Goal: Task Accomplishment & Management: Manage account settings

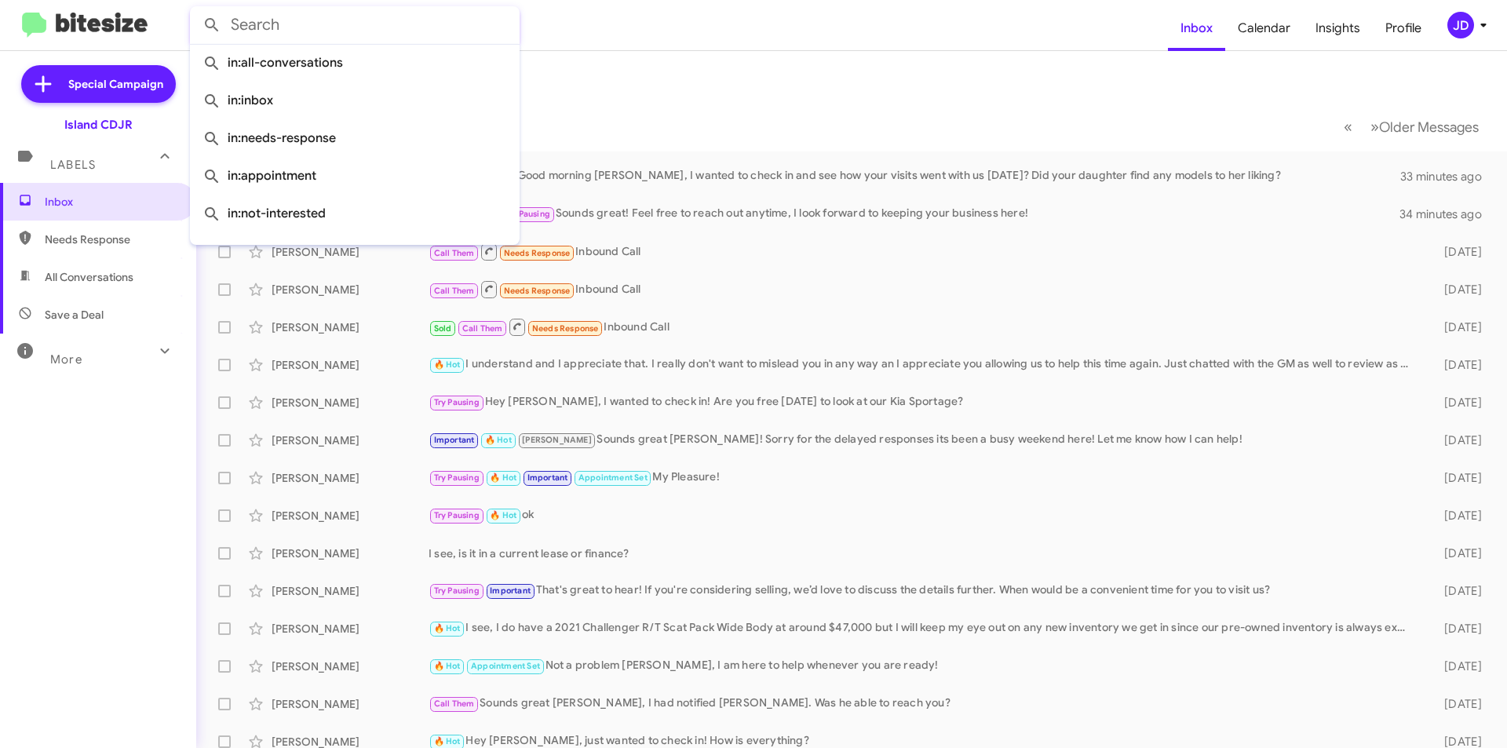
click at [372, 11] on input "text" at bounding box center [355, 25] width 330 height 38
paste input "[PHONE_NUMBER]"
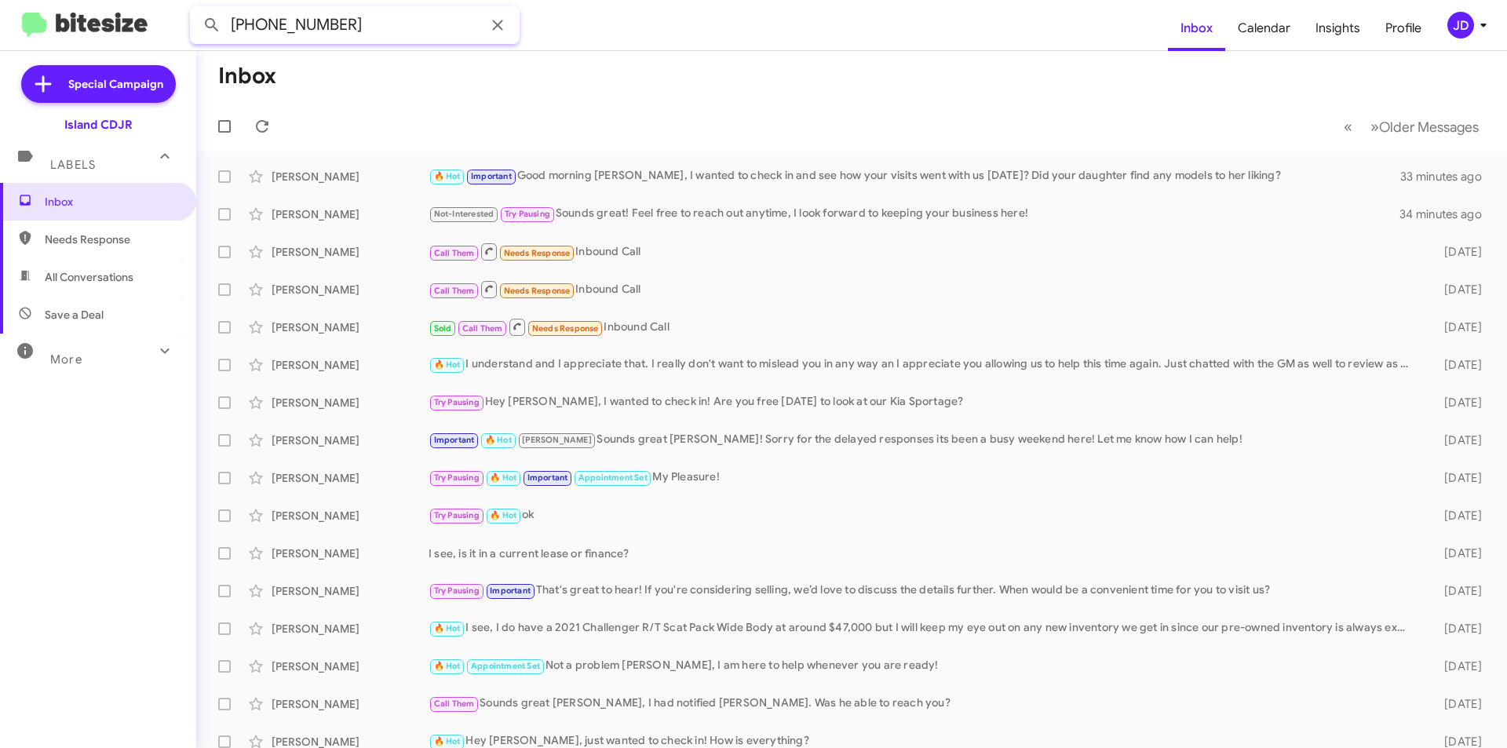
click at [305, 29] on input "[PHONE_NUMBER]" at bounding box center [355, 25] width 330 height 38
click at [270, 25] on input "(646) 8727071" at bounding box center [355, 25] width 330 height 38
click at [234, 20] on input "(6468727071" at bounding box center [355, 25] width 330 height 38
click at [196, 9] on button at bounding box center [211, 24] width 31 height 31
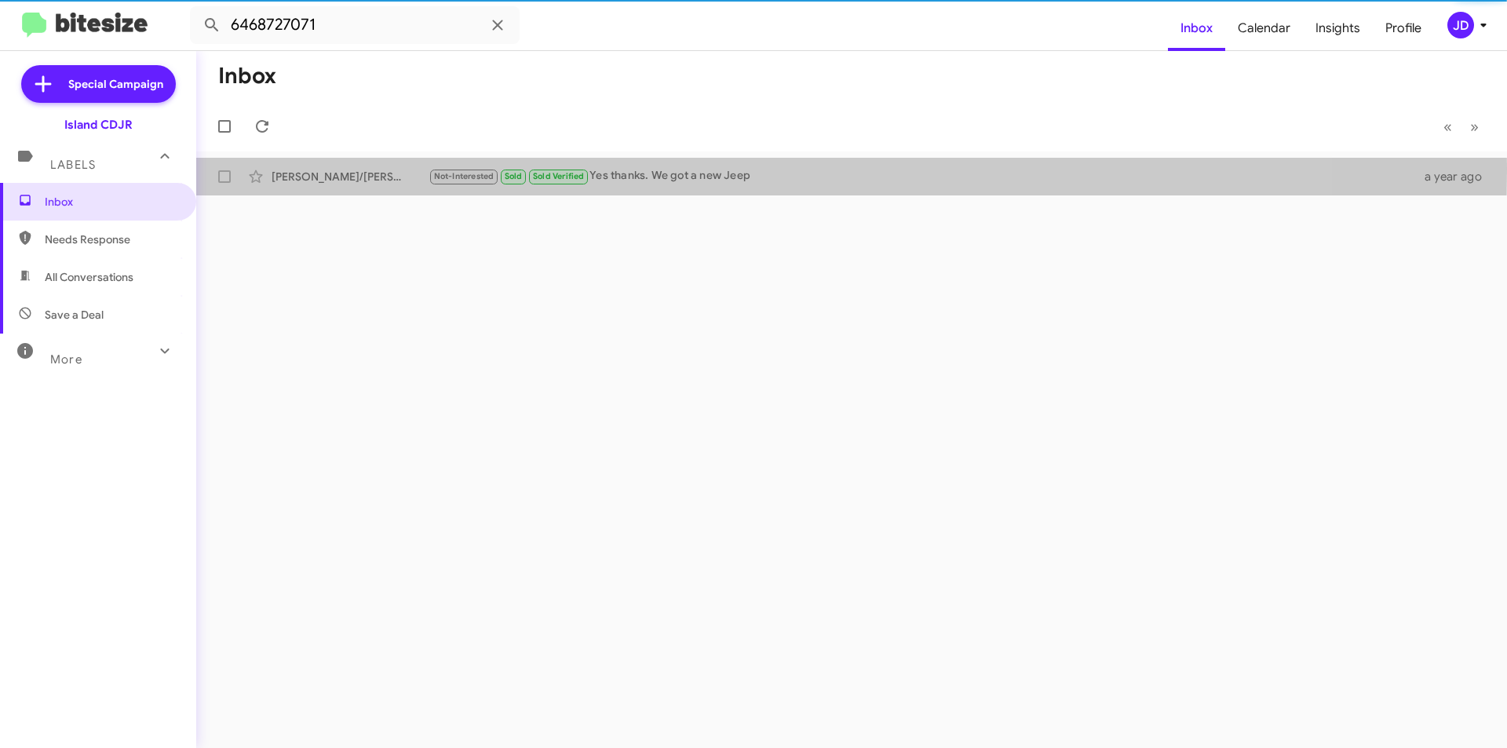
click at [422, 169] on div "Cristine/John Picone" at bounding box center [350, 177] width 157 height 16
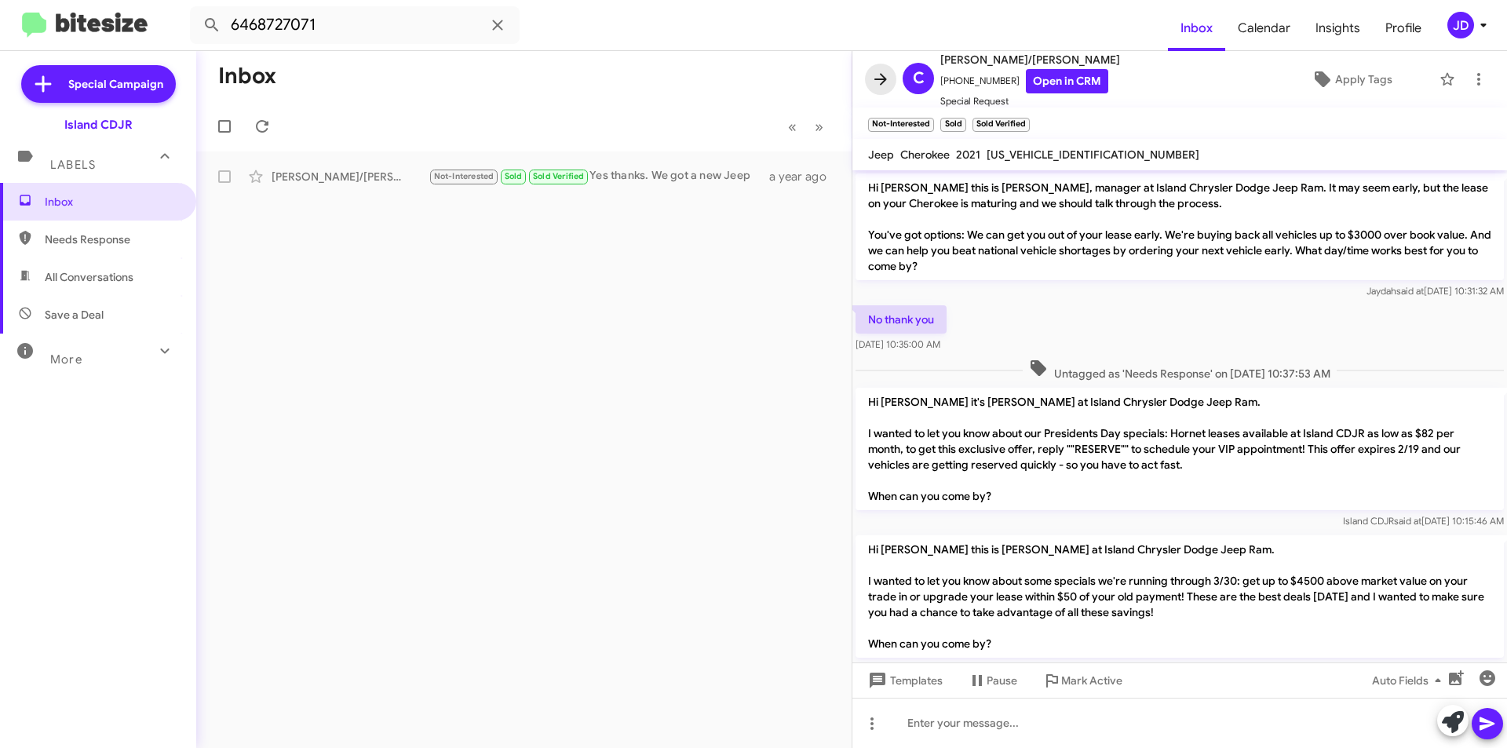
click at [878, 78] on icon at bounding box center [880, 79] width 13 height 12
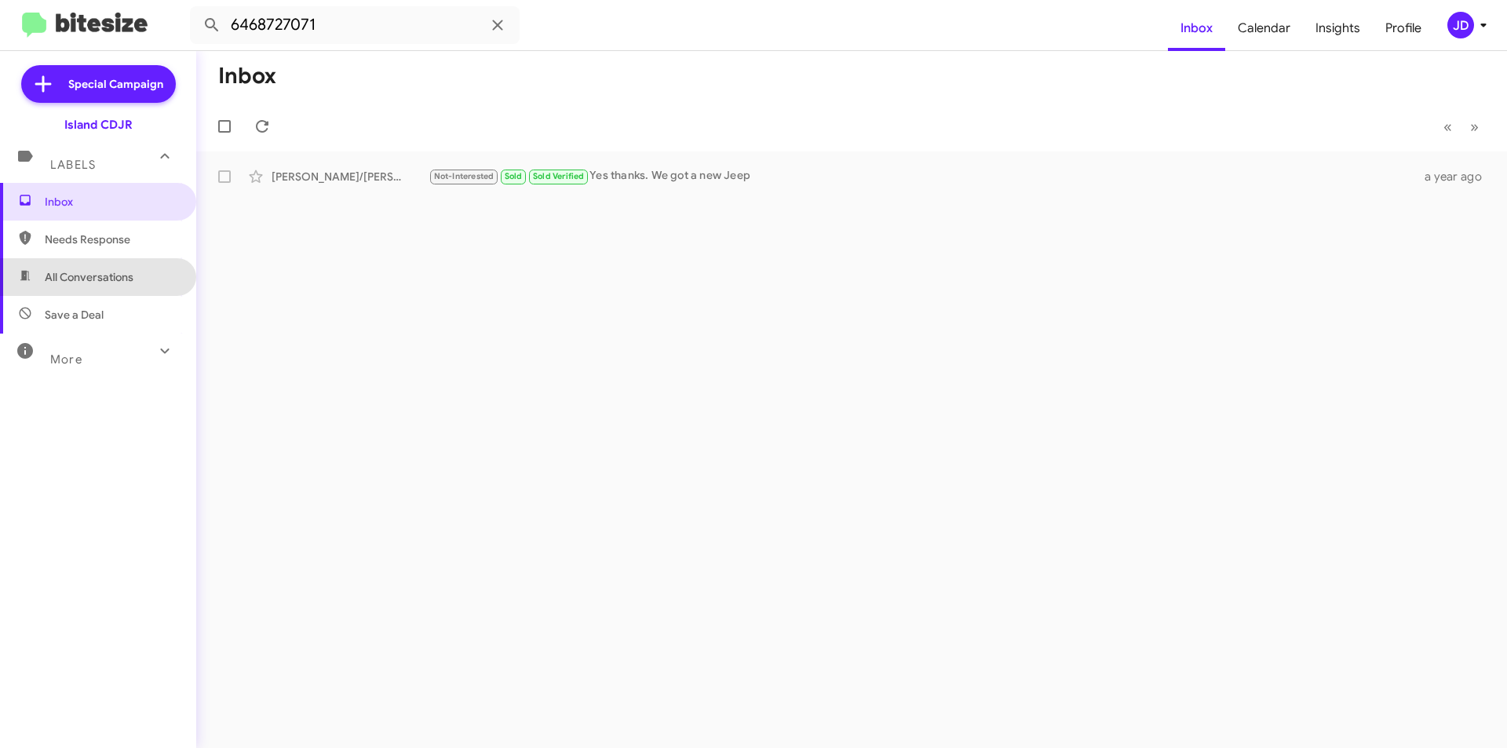
click at [132, 283] on span "All Conversations" at bounding box center [89, 277] width 89 height 16
type input "in:all-conversations"
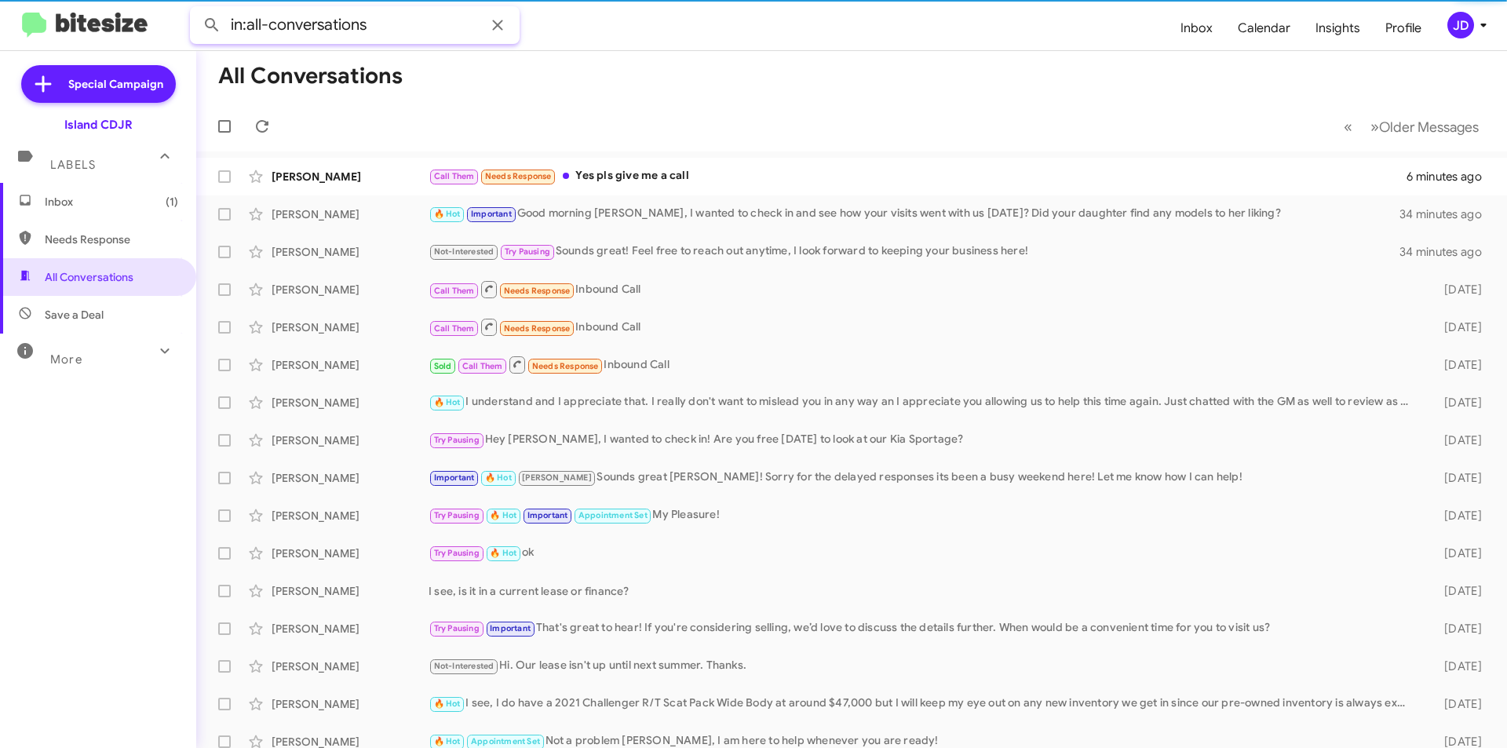
click at [373, 29] on input "in:all-conversations" at bounding box center [355, 25] width 330 height 38
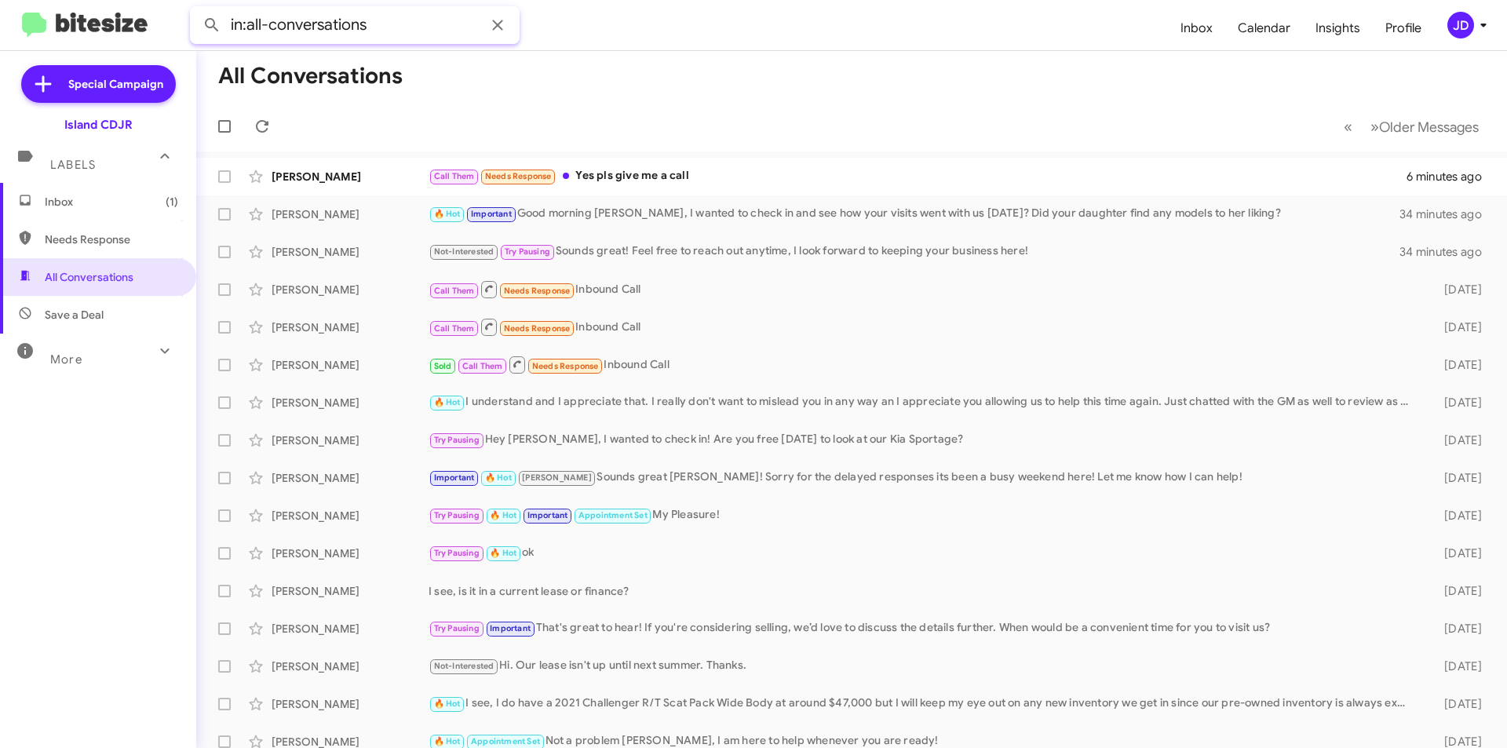
click at [373, 29] on input "in:all-conversations" at bounding box center [355, 25] width 330 height 38
click at [371, 190] on div "Ernest Gjurra Call Them Needs Response Yes pls give me a call 6 minutes ago" at bounding box center [852, 176] width 1286 height 31
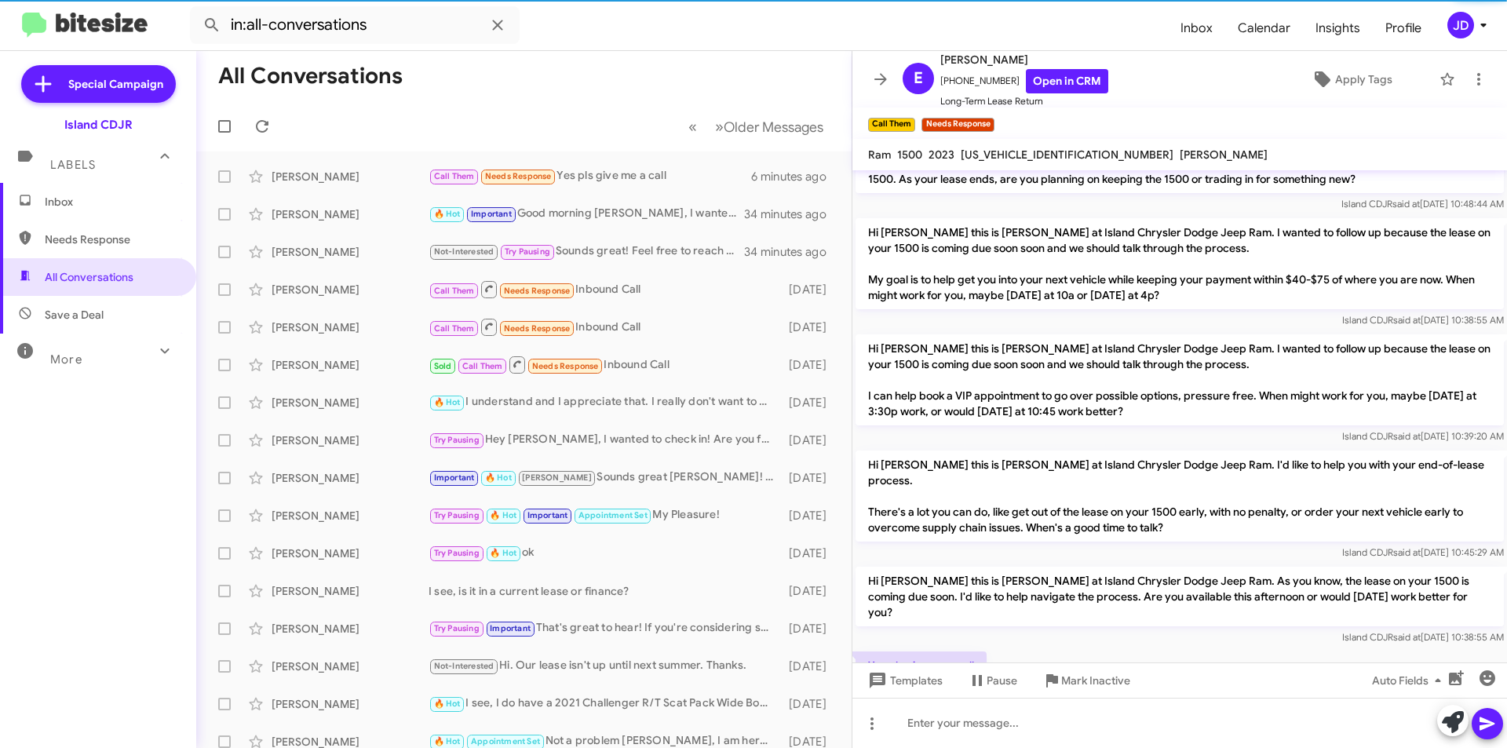
scroll to position [160, 0]
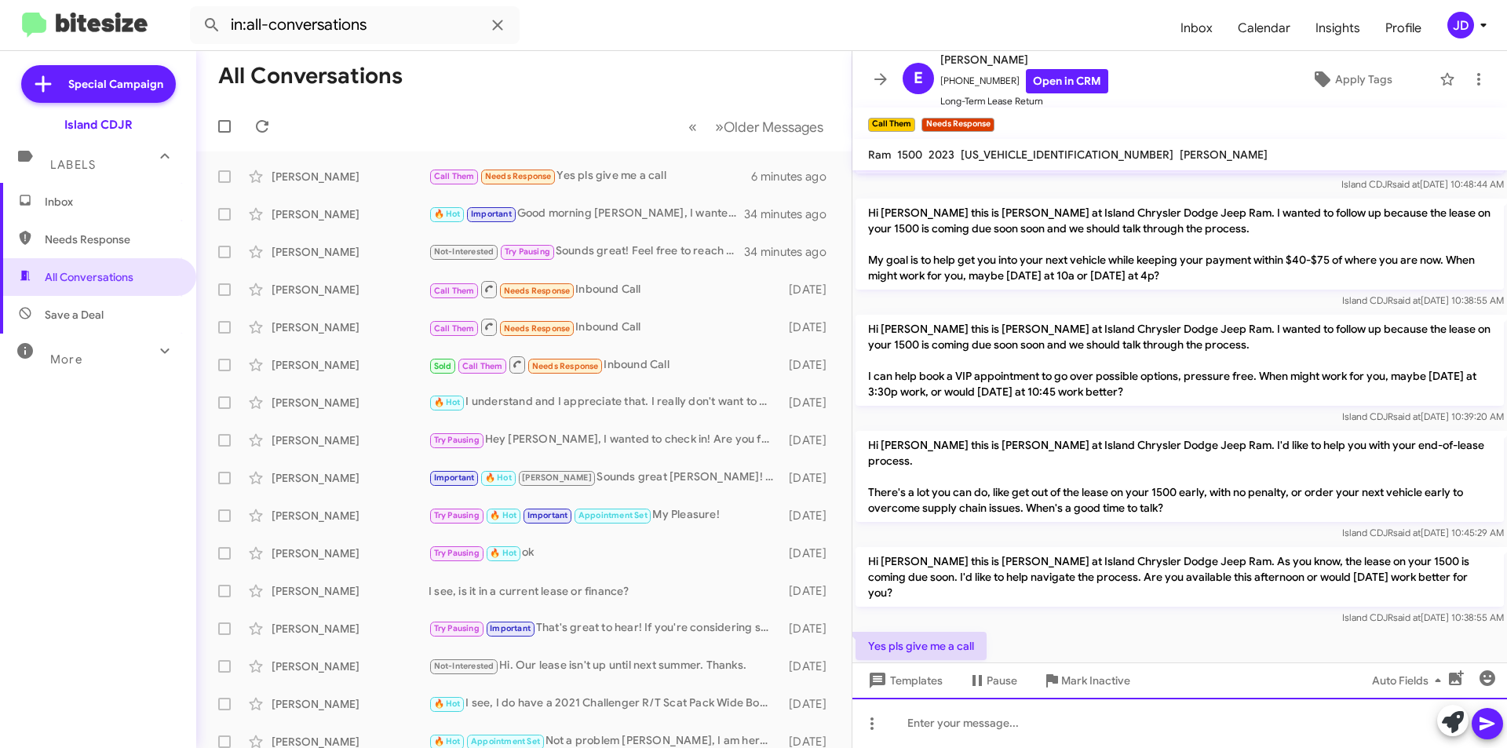
click at [1115, 718] on div at bounding box center [1179, 723] width 655 height 50
click at [1085, 71] on link "Open in CRM" at bounding box center [1067, 81] width 82 height 24
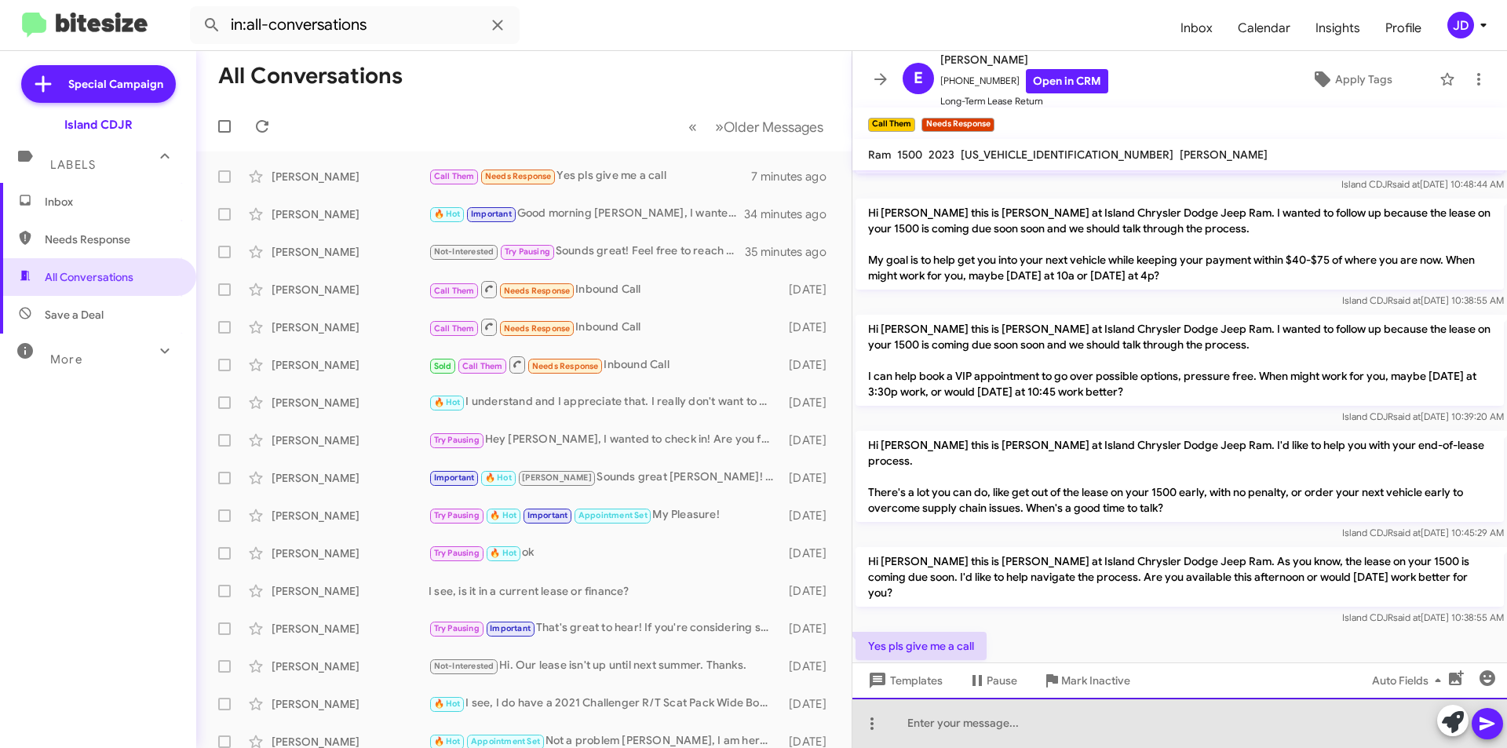
click at [1070, 741] on div at bounding box center [1179, 723] width 655 height 50
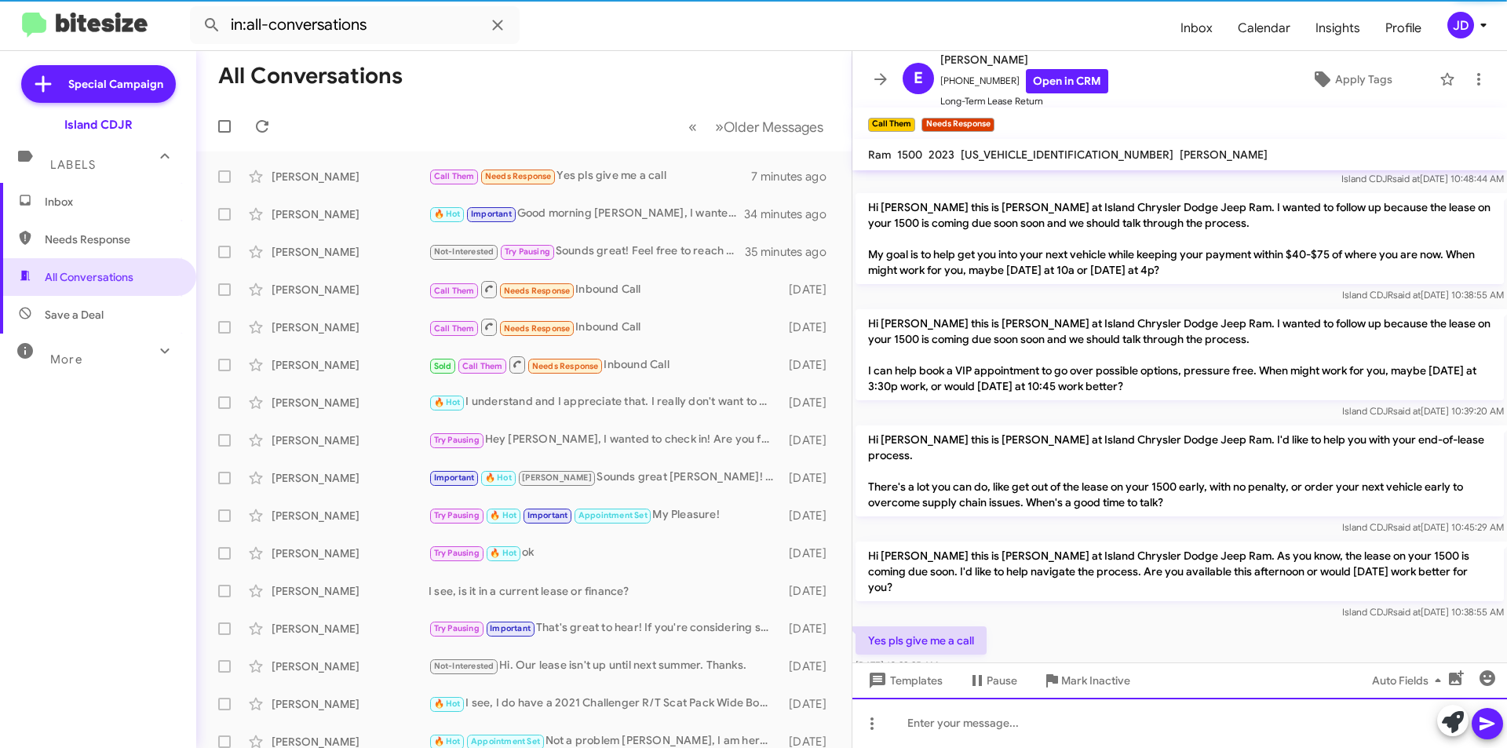
scroll to position [217, 0]
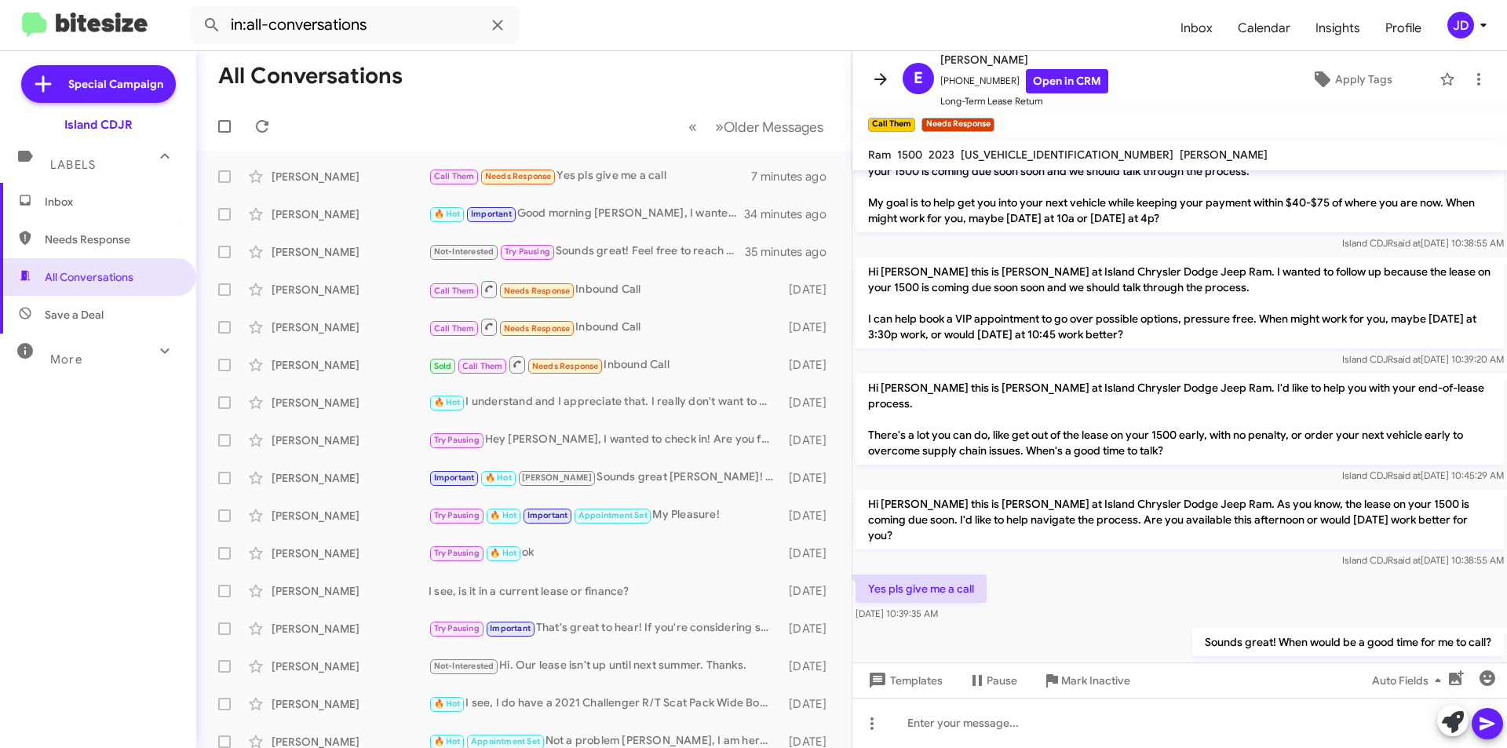
click at [889, 73] on icon at bounding box center [880, 79] width 19 height 19
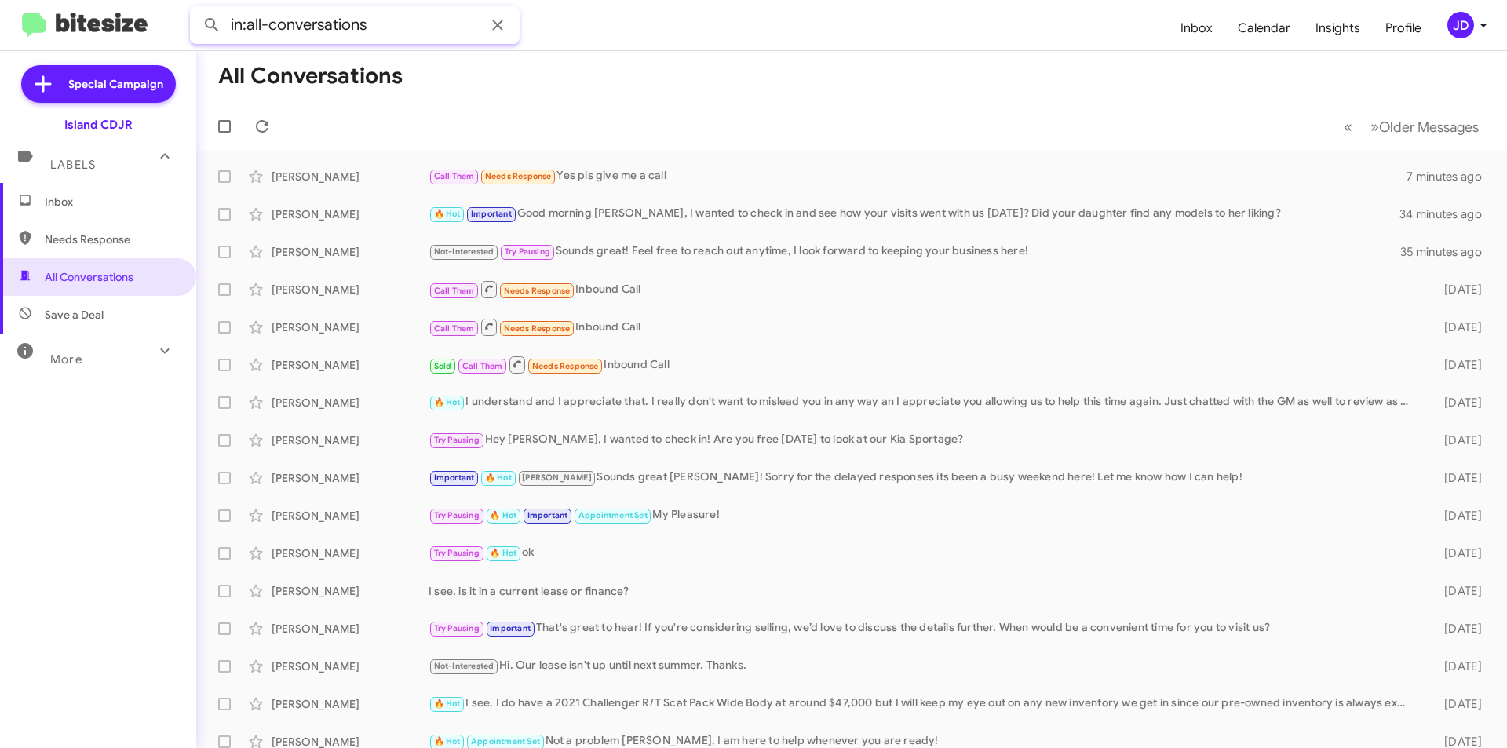
click at [481, 28] on input "in:all-conversations" at bounding box center [355, 25] width 330 height 38
click at [498, 28] on icon at bounding box center [497, 25] width 19 height 19
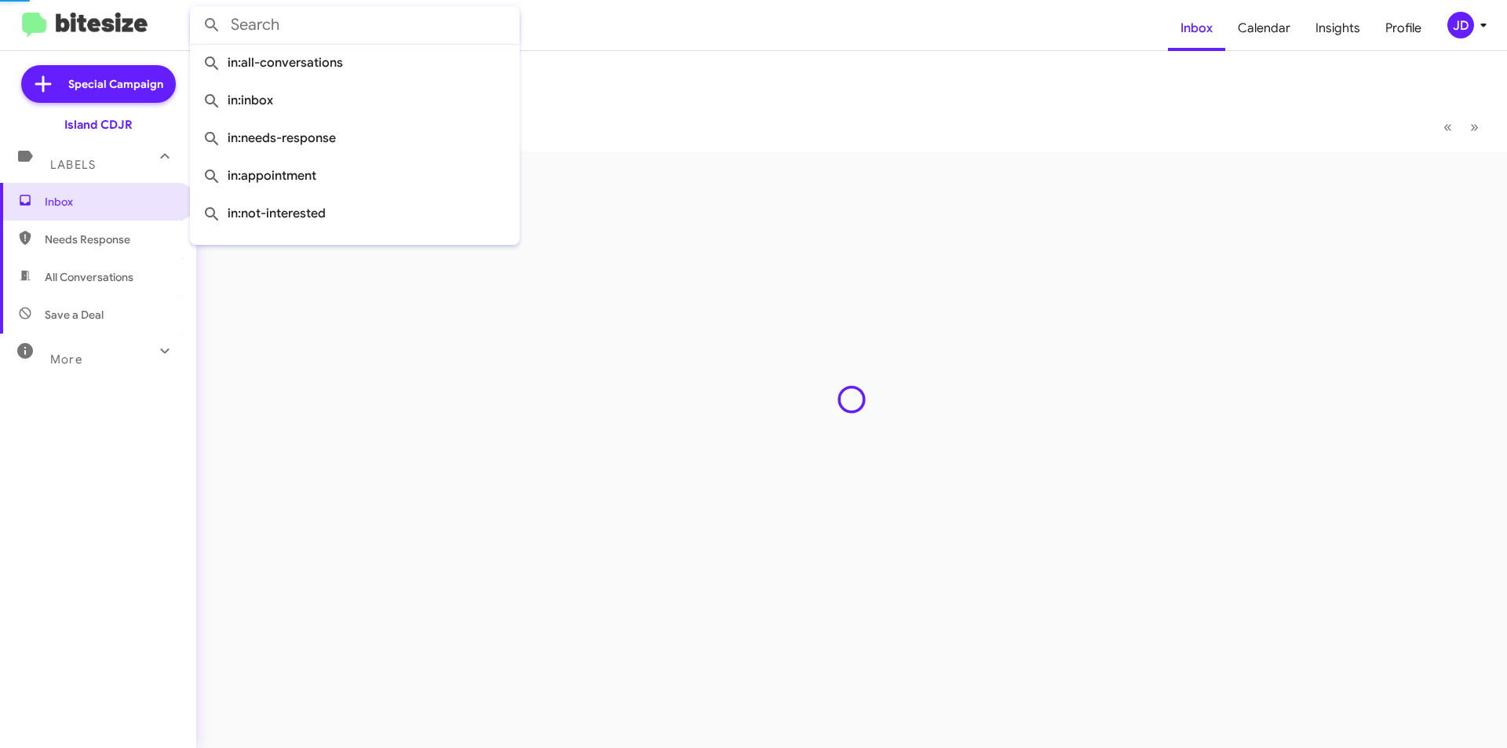
click at [429, 31] on input "text" at bounding box center [355, 25] width 330 height 38
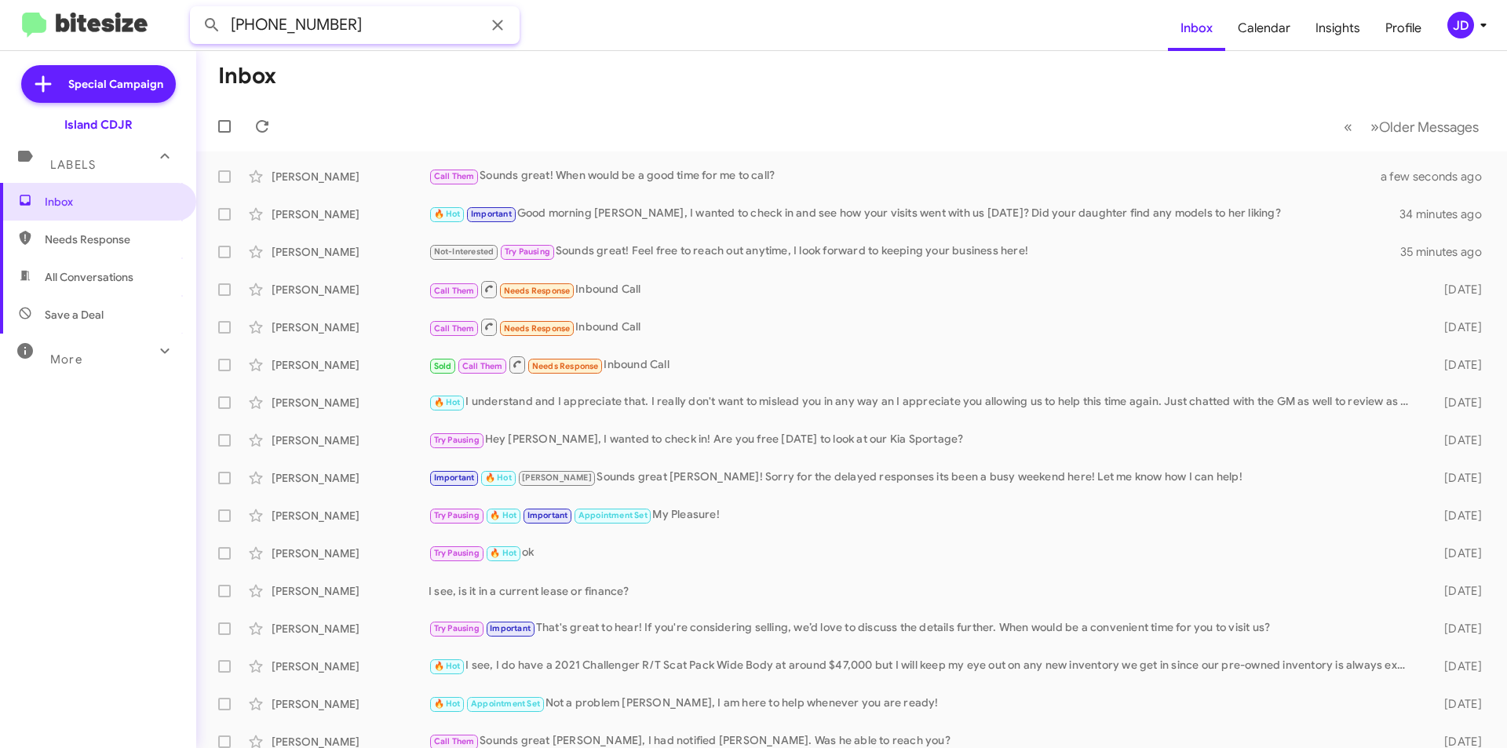
click at [304, 34] on input "(646) 872-7071" at bounding box center [355, 25] width 330 height 38
click at [270, 24] on input "(646) 8727071" at bounding box center [355, 25] width 330 height 38
click at [232, 28] on input "(6468727071" at bounding box center [355, 25] width 330 height 38
click at [235, 28] on input "(6468727071" at bounding box center [355, 25] width 330 height 38
click at [196, 9] on button at bounding box center [211, 24] width 31 height 31
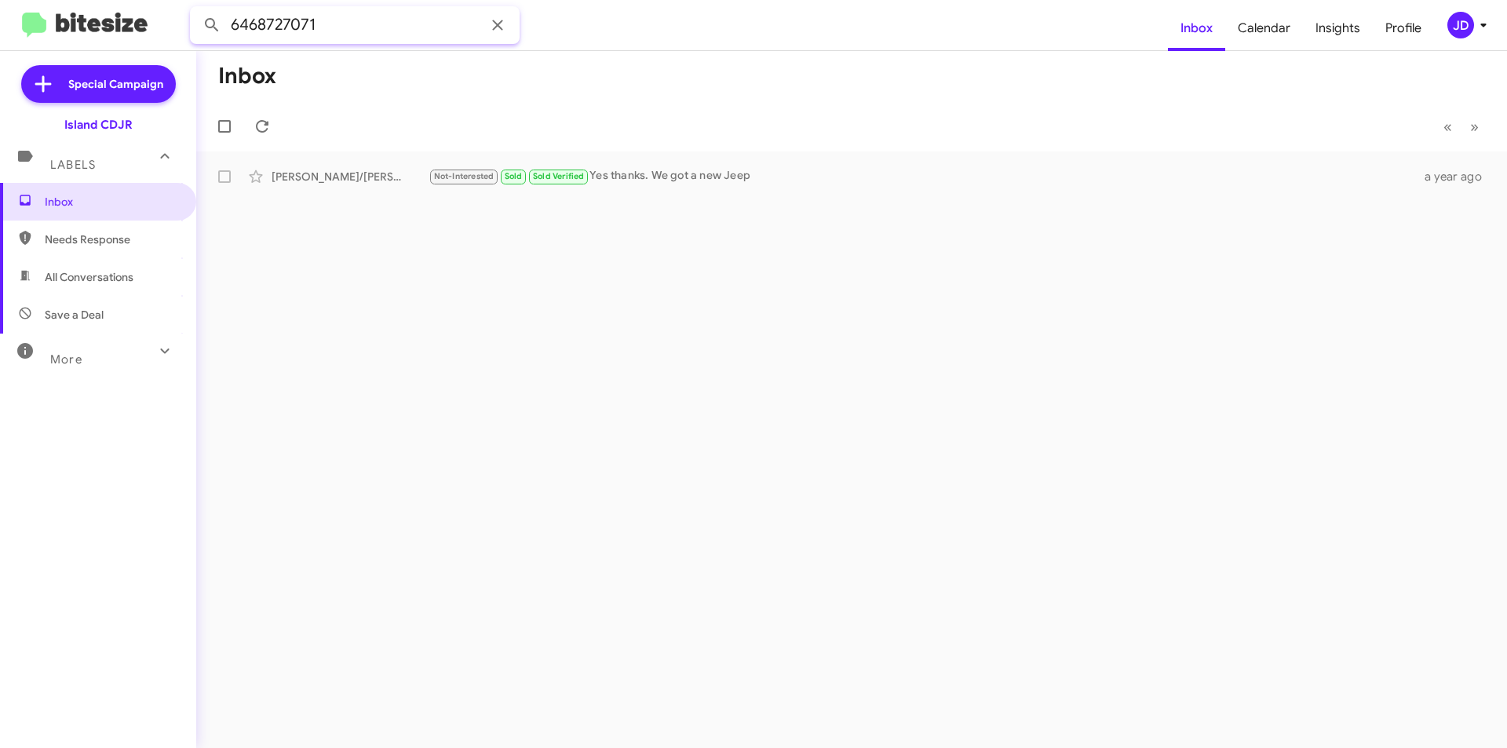
click at [380, 23] on input "6468727071" at bounding box center [355, 25] width 330 height 38
click at [113, 312] on span "Save a Deal" at bounding box center [98, 315] width 196 height 38
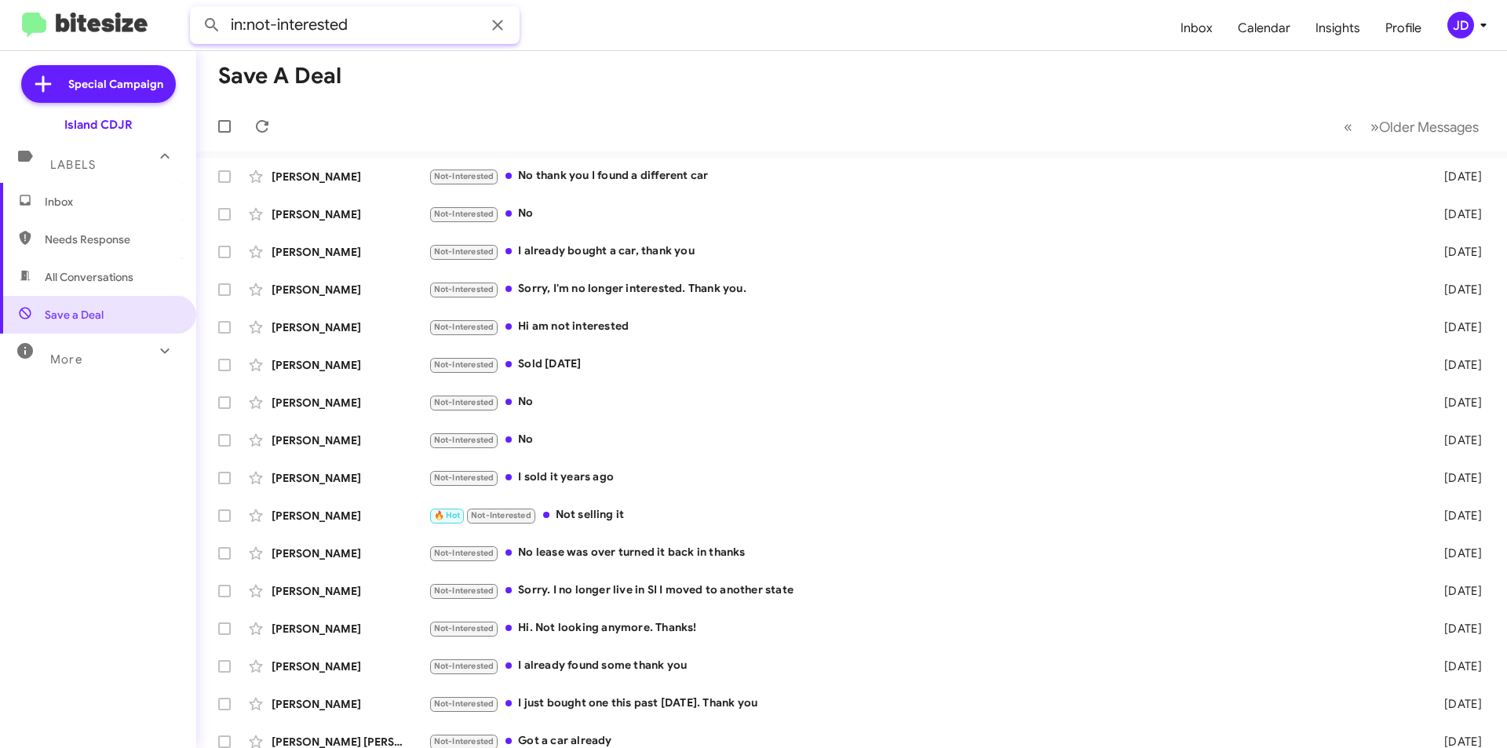
click at [339, 32] on input "in:not-interested" at bounding box center [355, 25] width 330 height 38
paste input "6468727071"
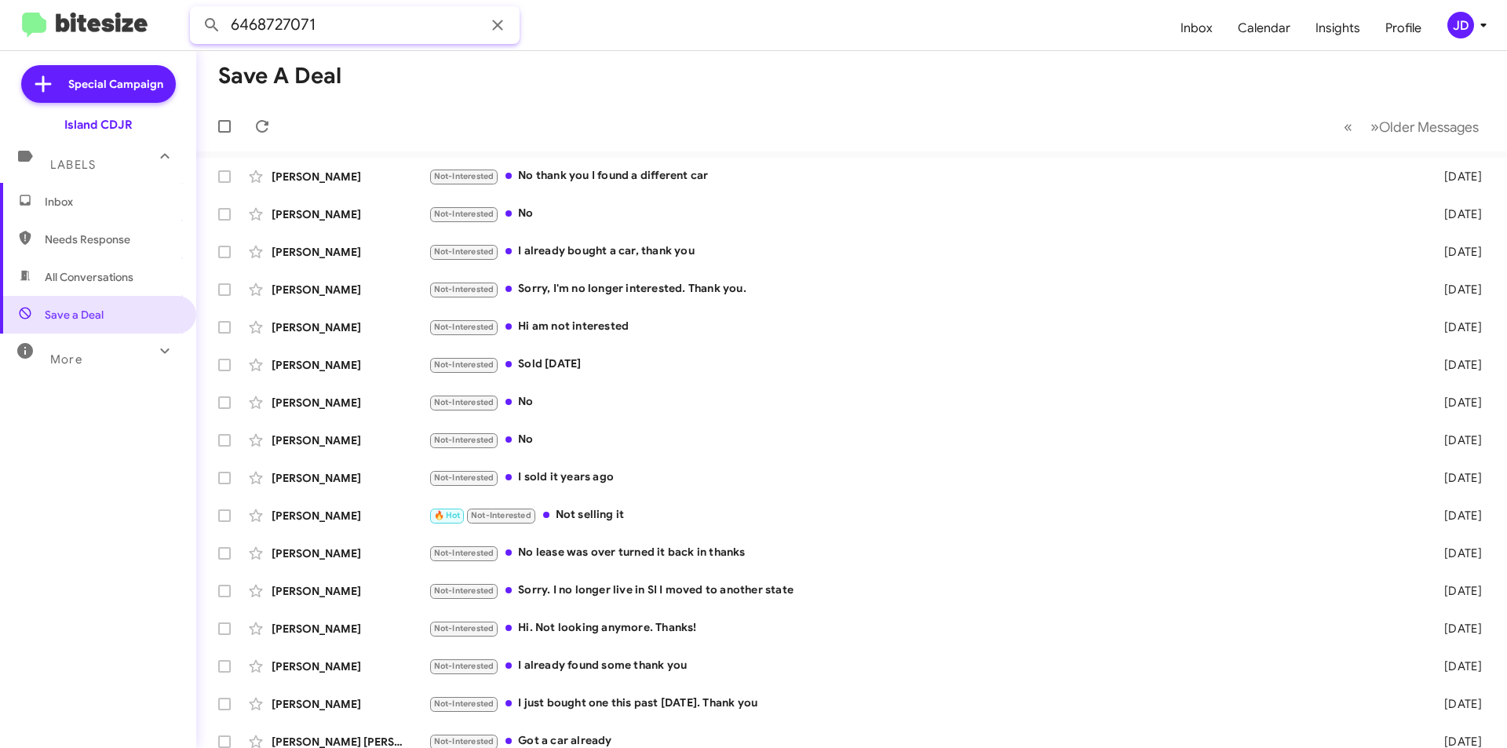
click at [196, 9] on button at bounding box center [211, 24] width 31 height 31
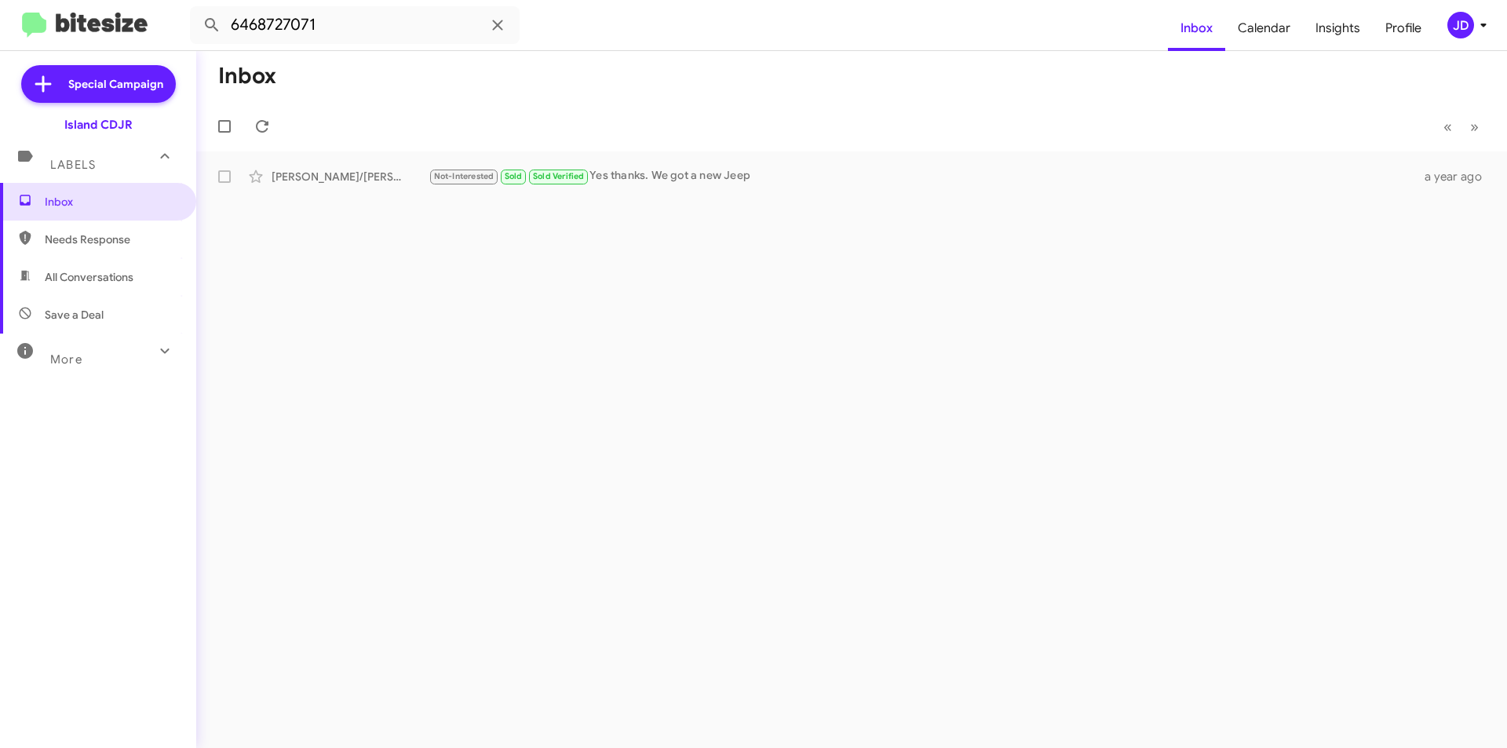
click at [106, 350] on div "More" at bounding box center [83, 352] width 140 height 29
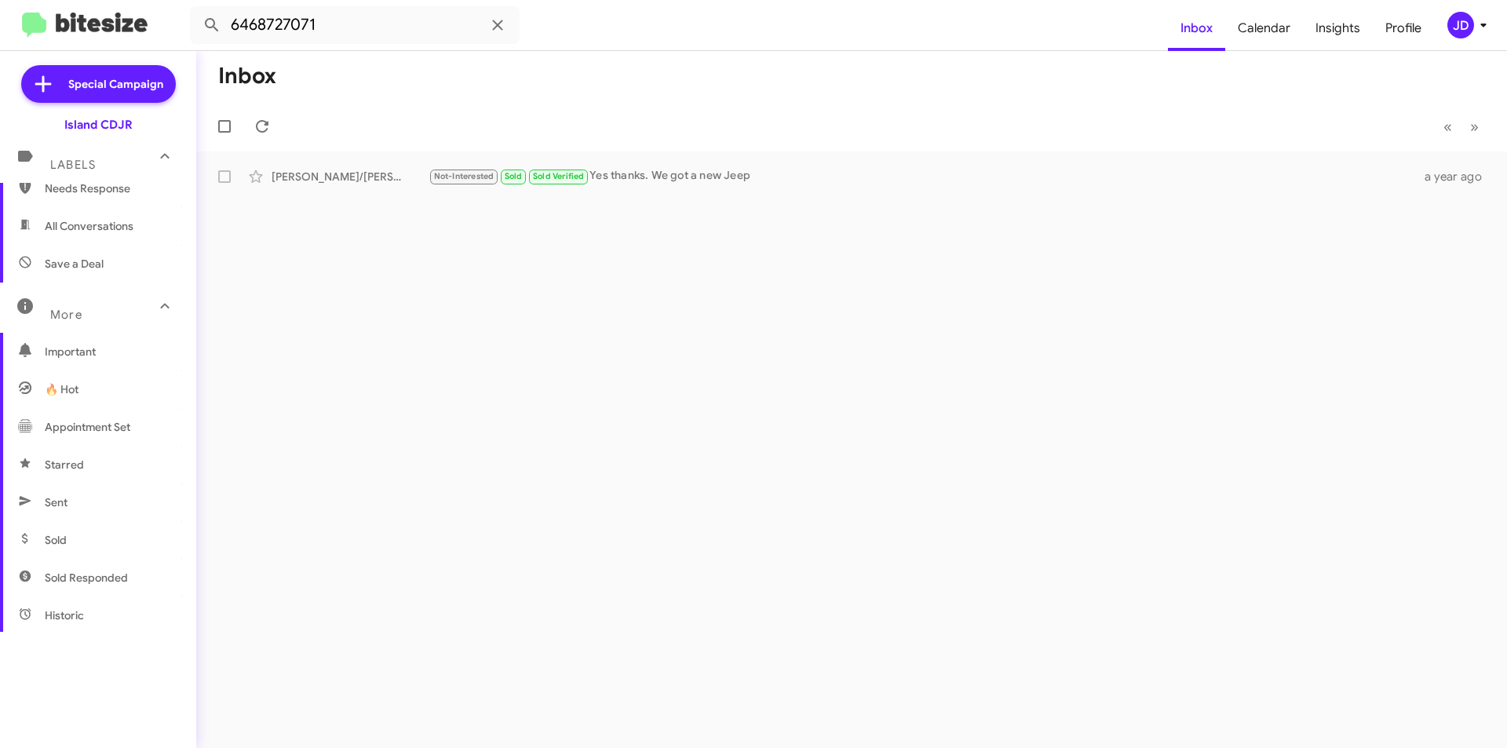
scroll to position [78, 0]
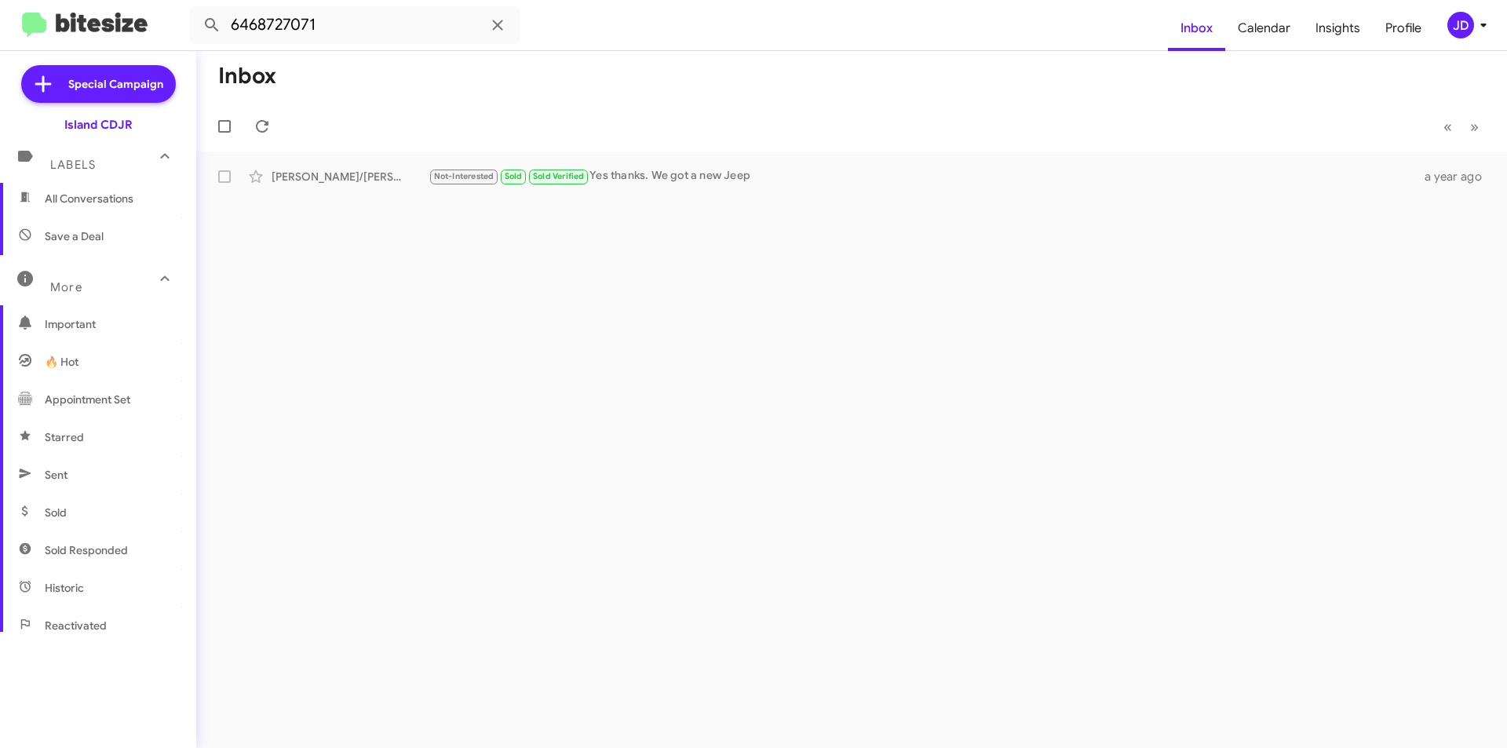
click at [133, 396] on span "Appointment Set" at bounding box center [98, 400] width 196 height 38
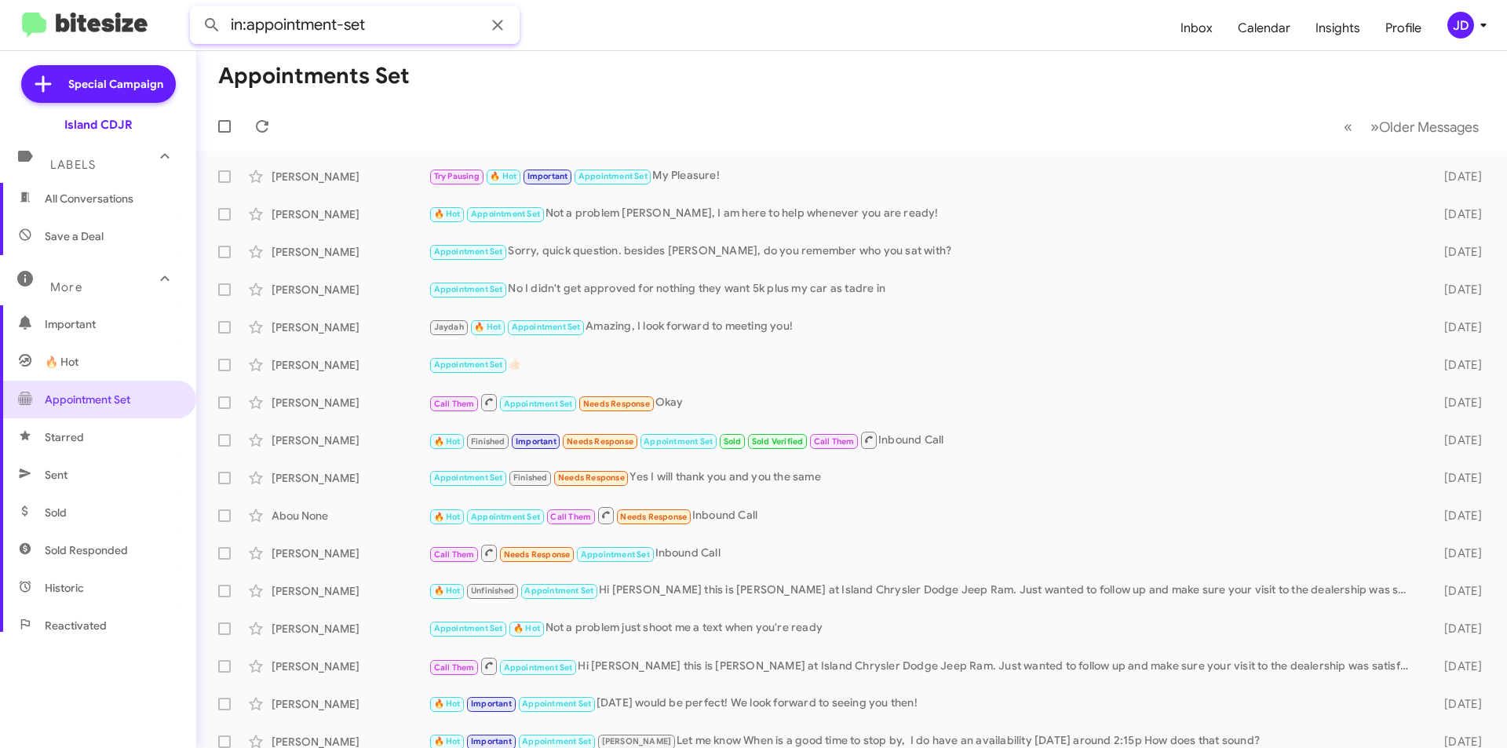
click at [358, 24] on input "in:appointment-set" at bounding box center [355, 25] width 330 height 38
paste input "6468727071"
click at [196, 9] on button at bounding box center [211, 24] width 31 height 31
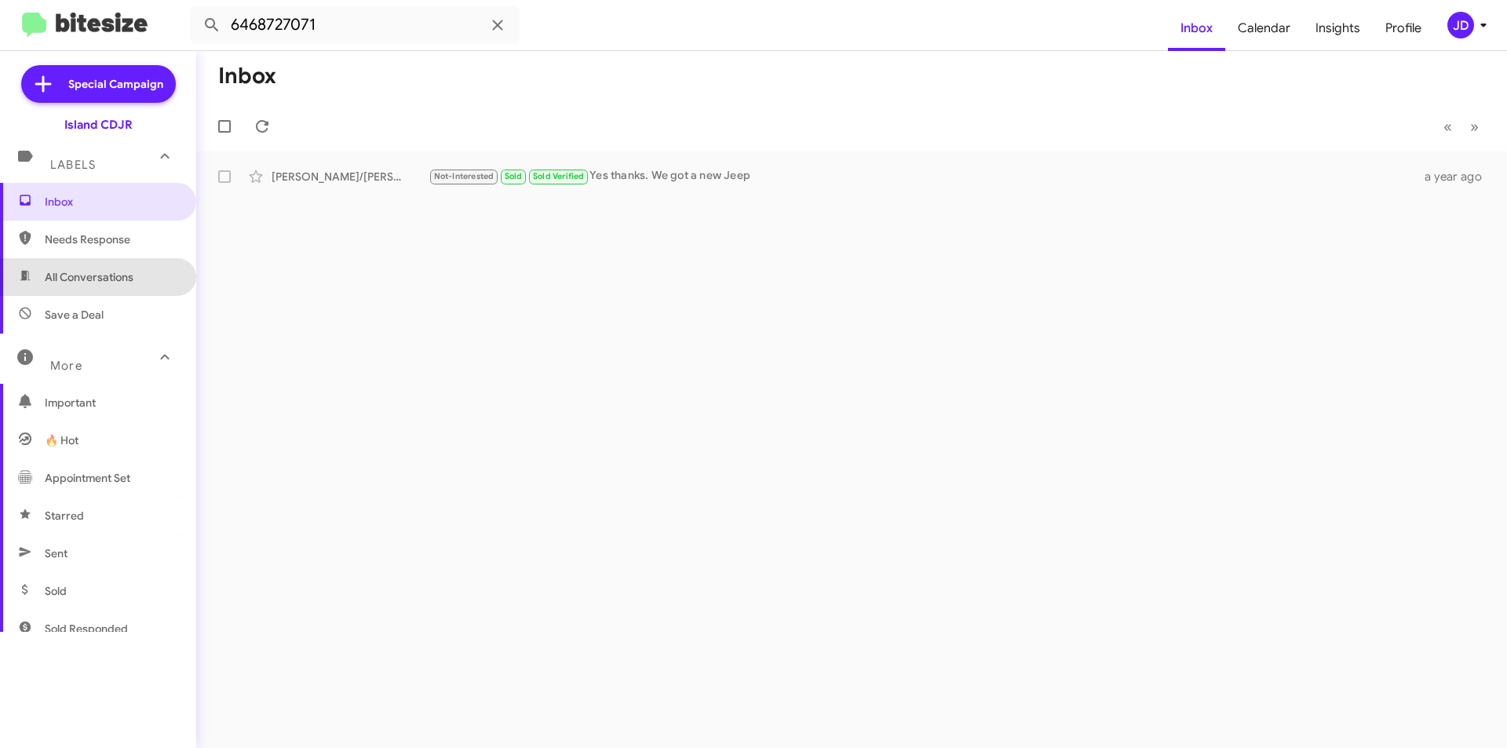
click at [111, 265] on span "All Conversations" at bounding box center [98, 277] width 196 height 38
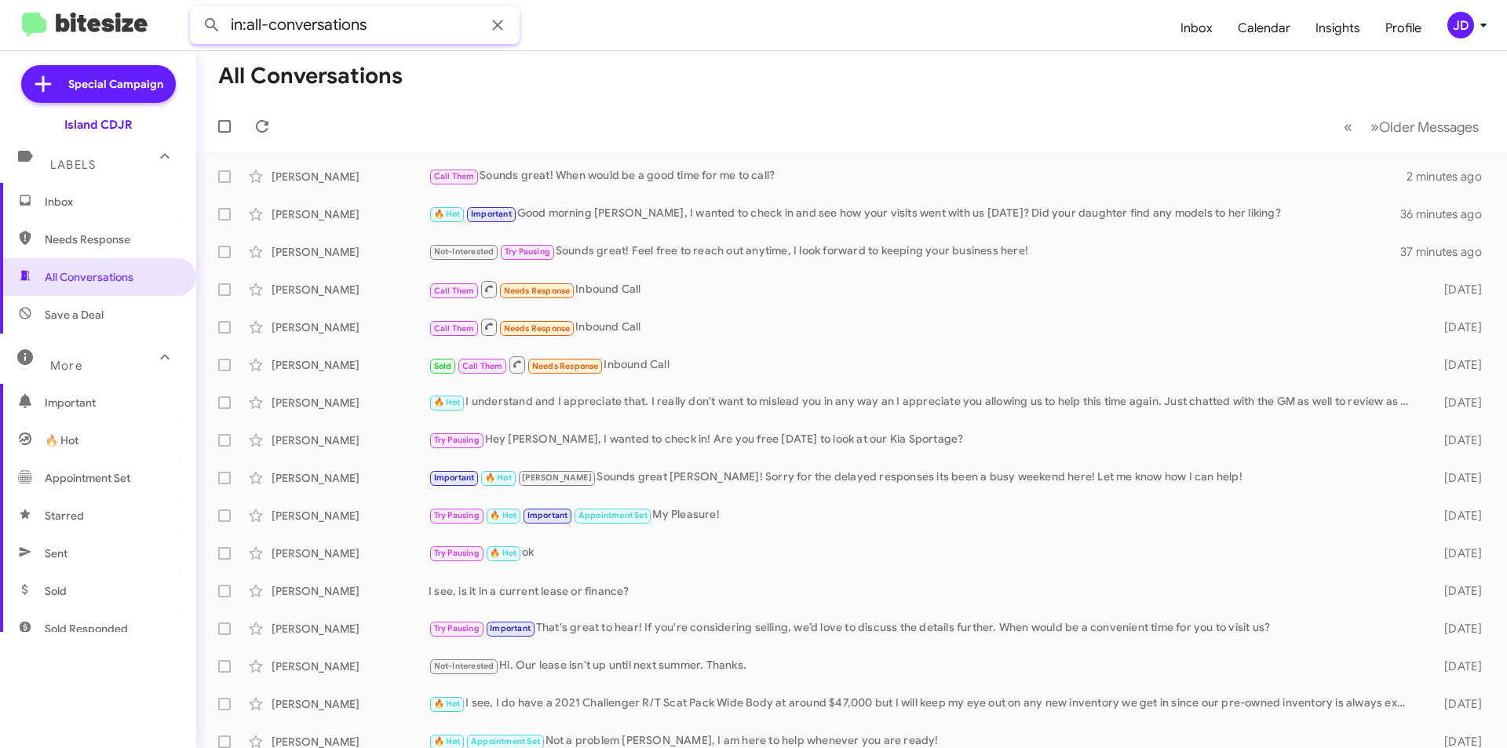
click at [365, 16] on input "in:all-conversations" at bounding box center [355, 25] width 330 height 38
paste input "6468727071"
click at [196, 9] on button at bounding box center [211, 24] width 31 height 31
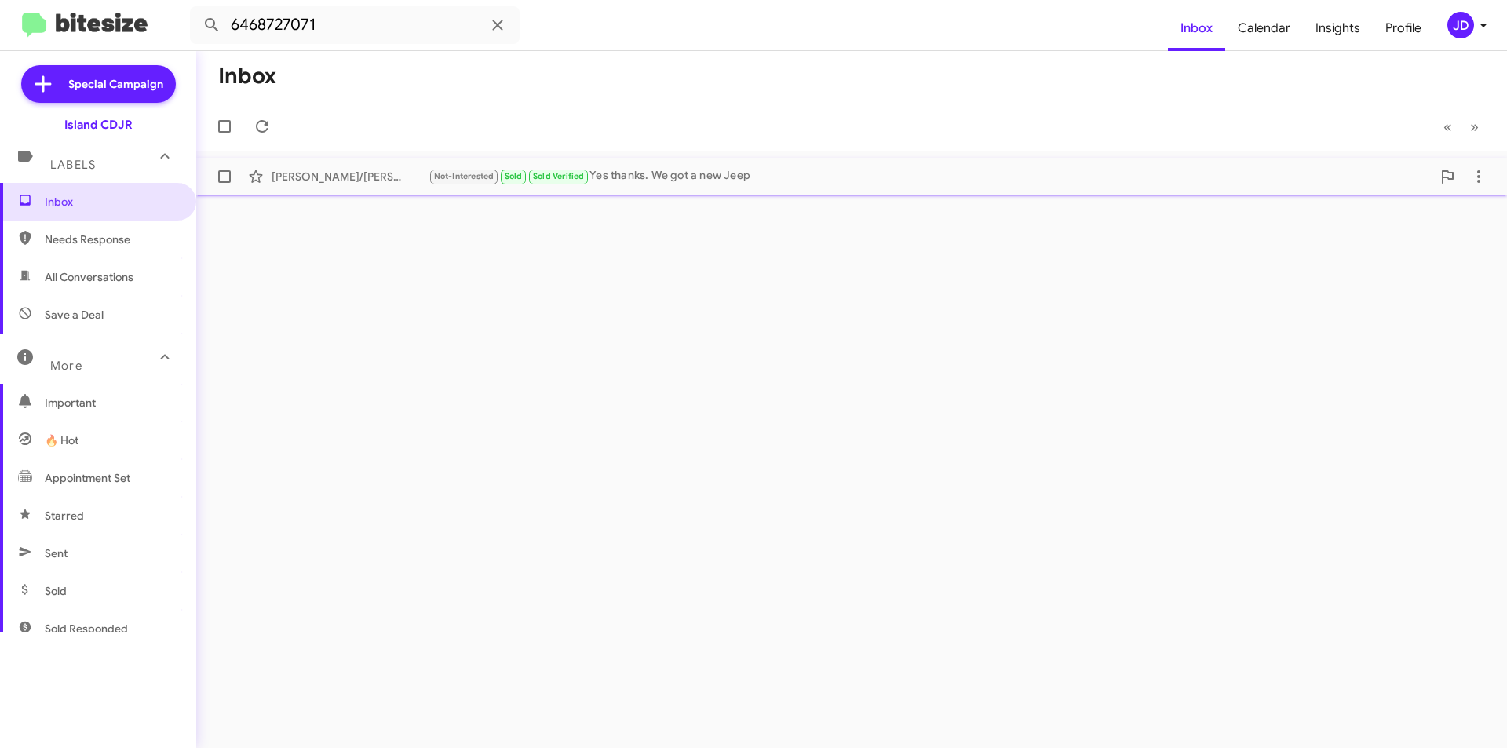
click at [337, 188] on div "Cristine/John Picone Not-Interested Sold Sold Verified Yes thanks. We got a new…" at bounding box center [852, 176] width 1286 height 31
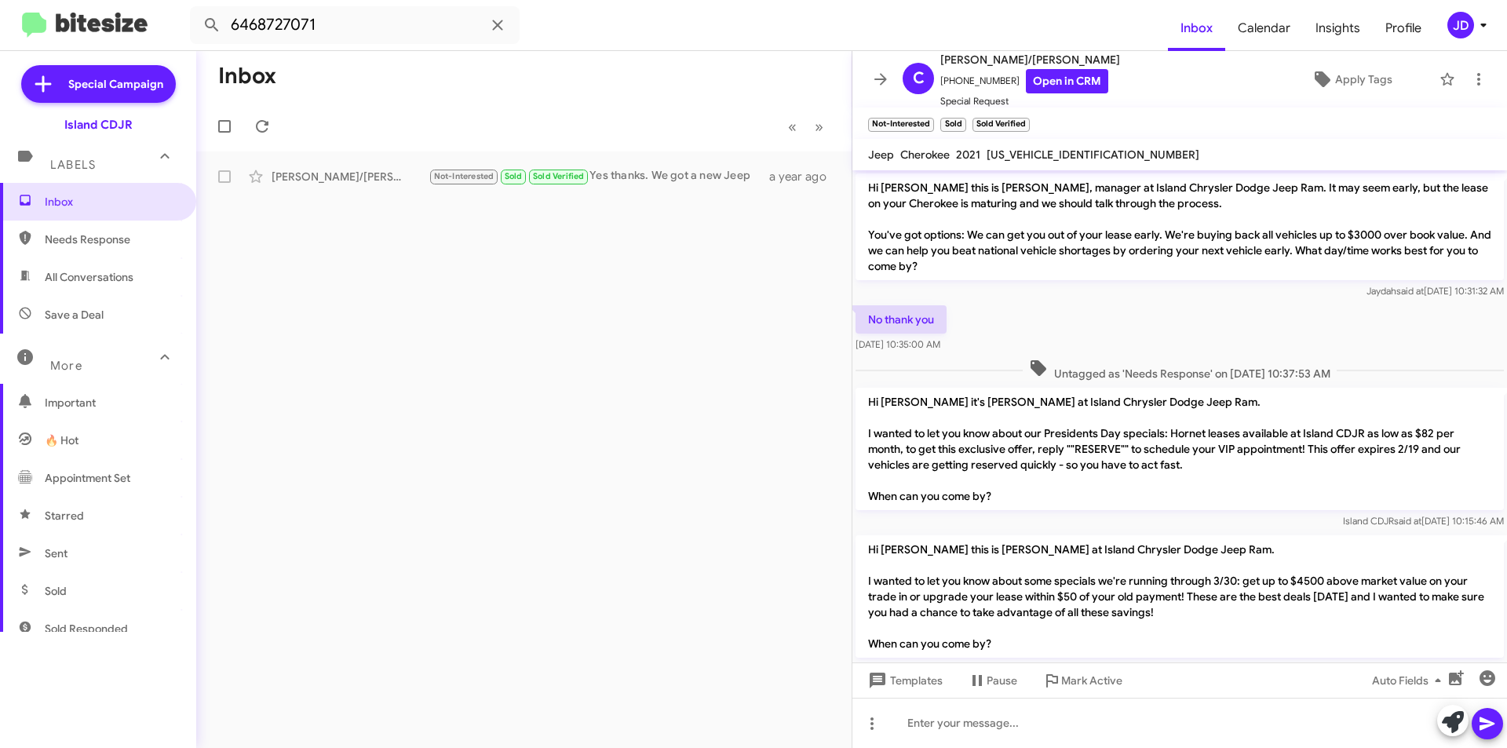
scroll to position [345, 0]
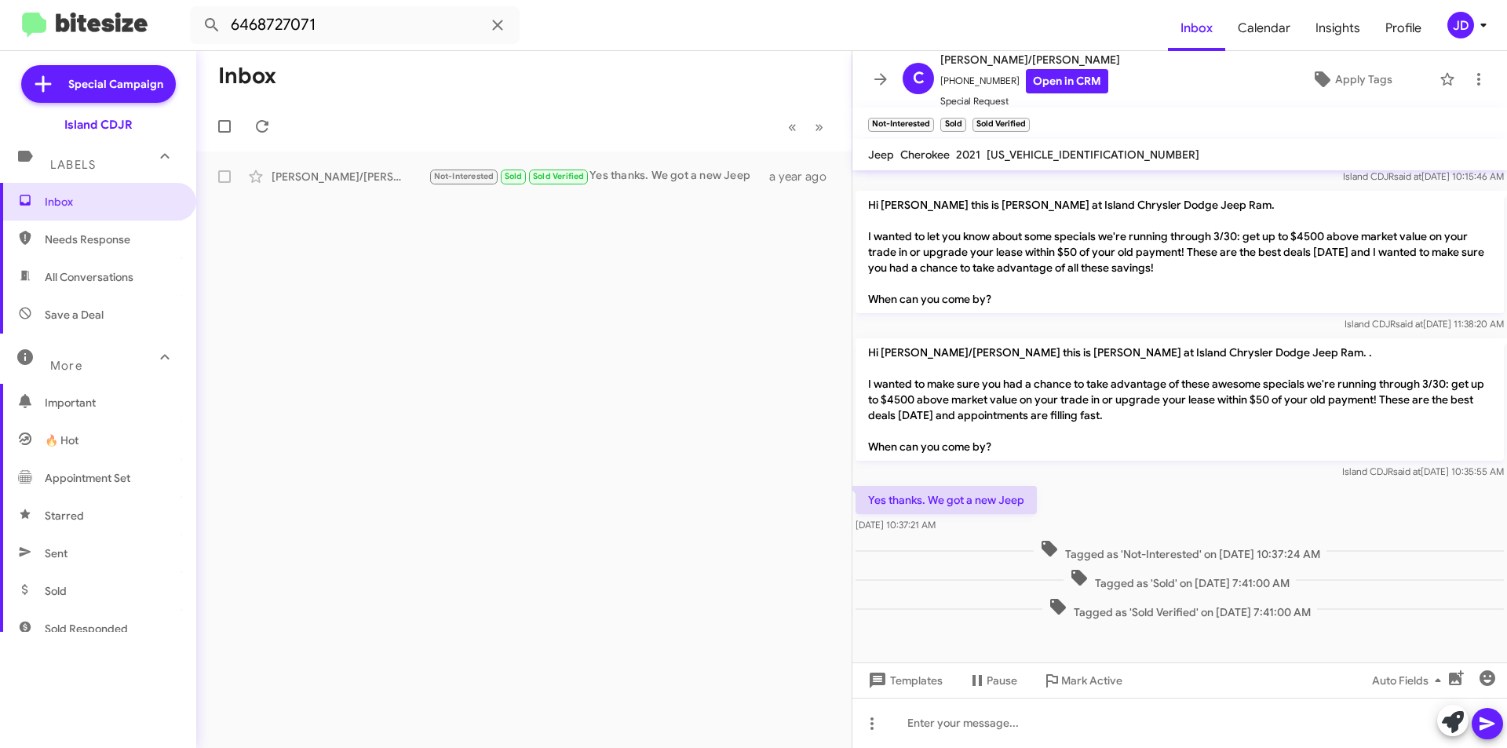
click at [881, 82] on icon at bounding box center [880, 79] width 19 height 19
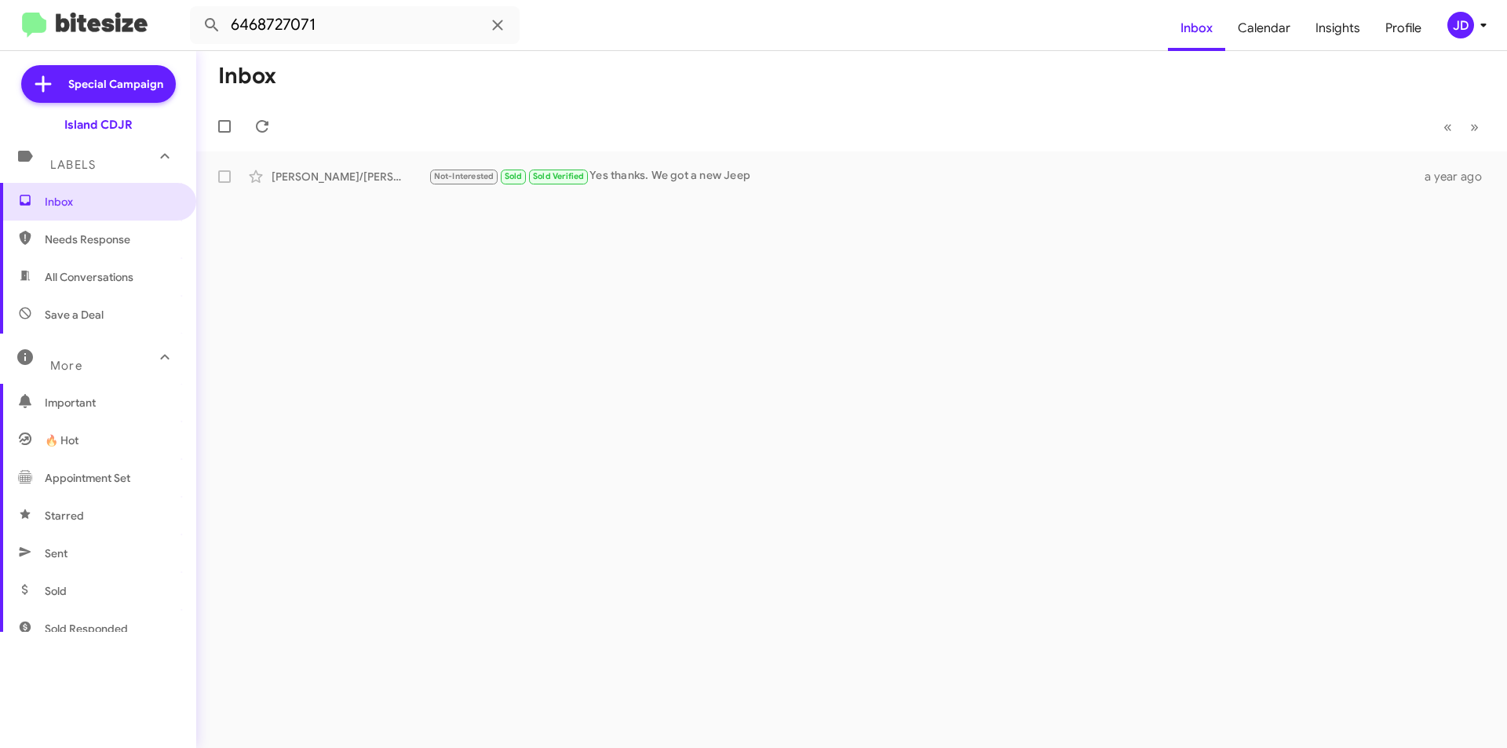
click at [99, 283] on span "All Conversations" at bounding box center [89, 277] width 89 height 16
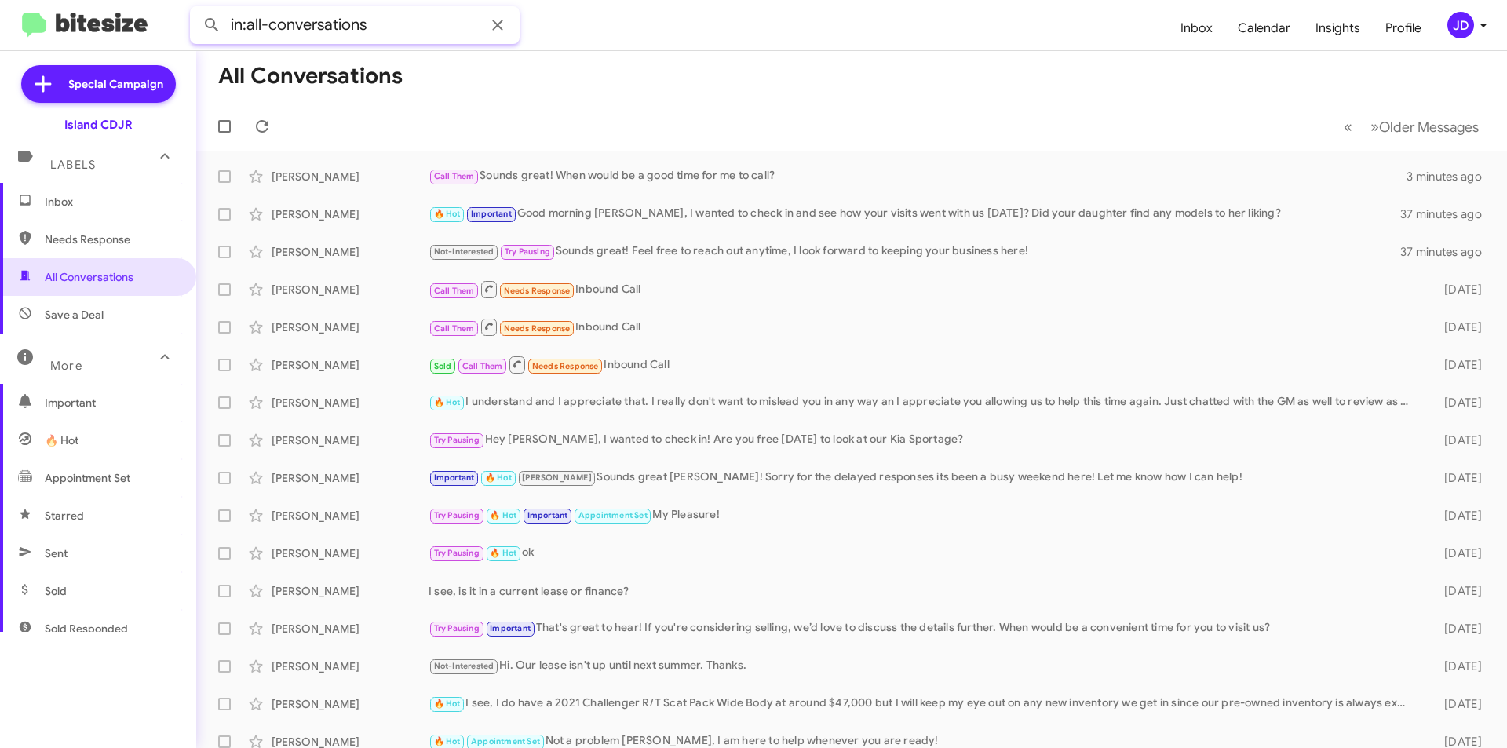
click at [352, 26] on input "in:all-conversations" at bounding box center [355, 25] width 330 height 38
paste input "6468727071"
click at [196, 9] on button at bounding box center [211, 24] width 31 height 31
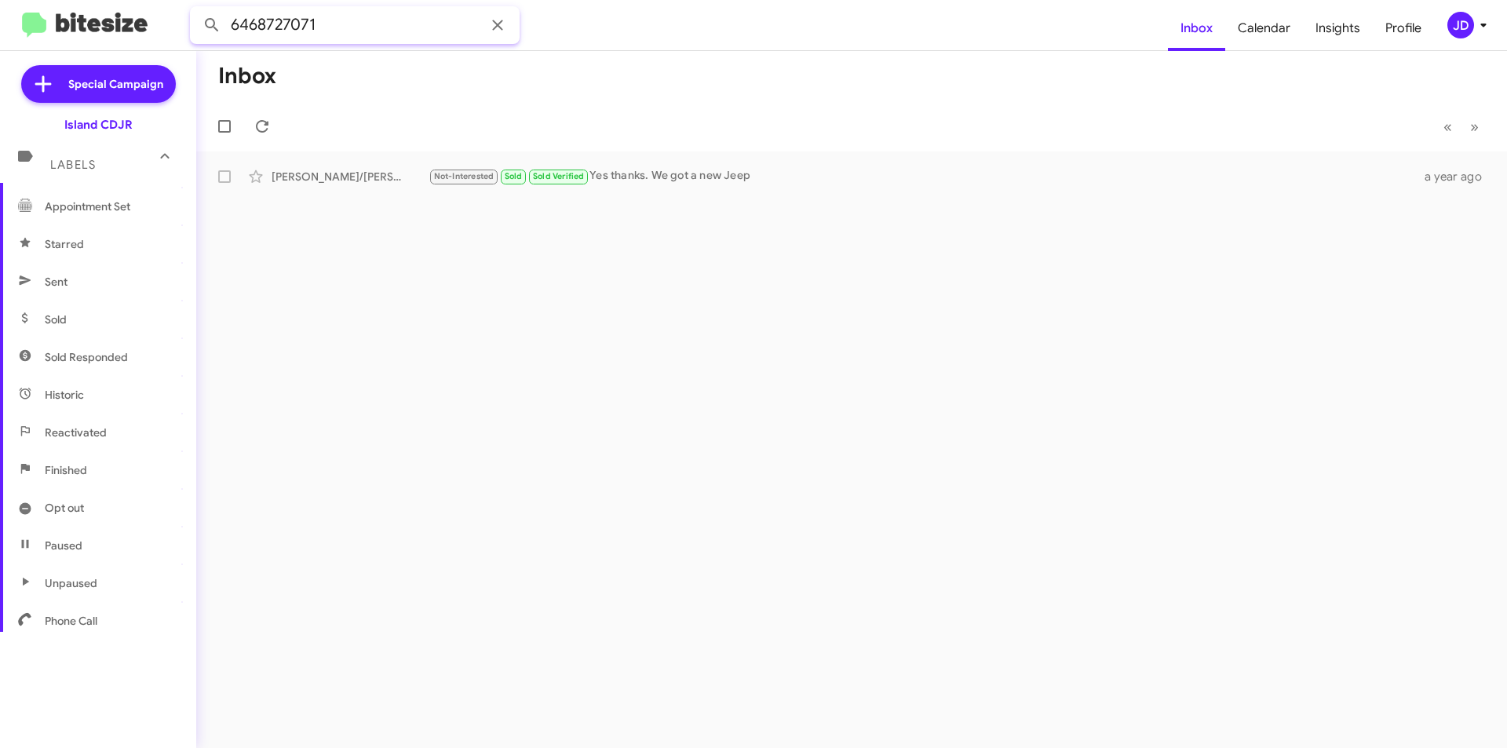
scroll to position [292, 0]
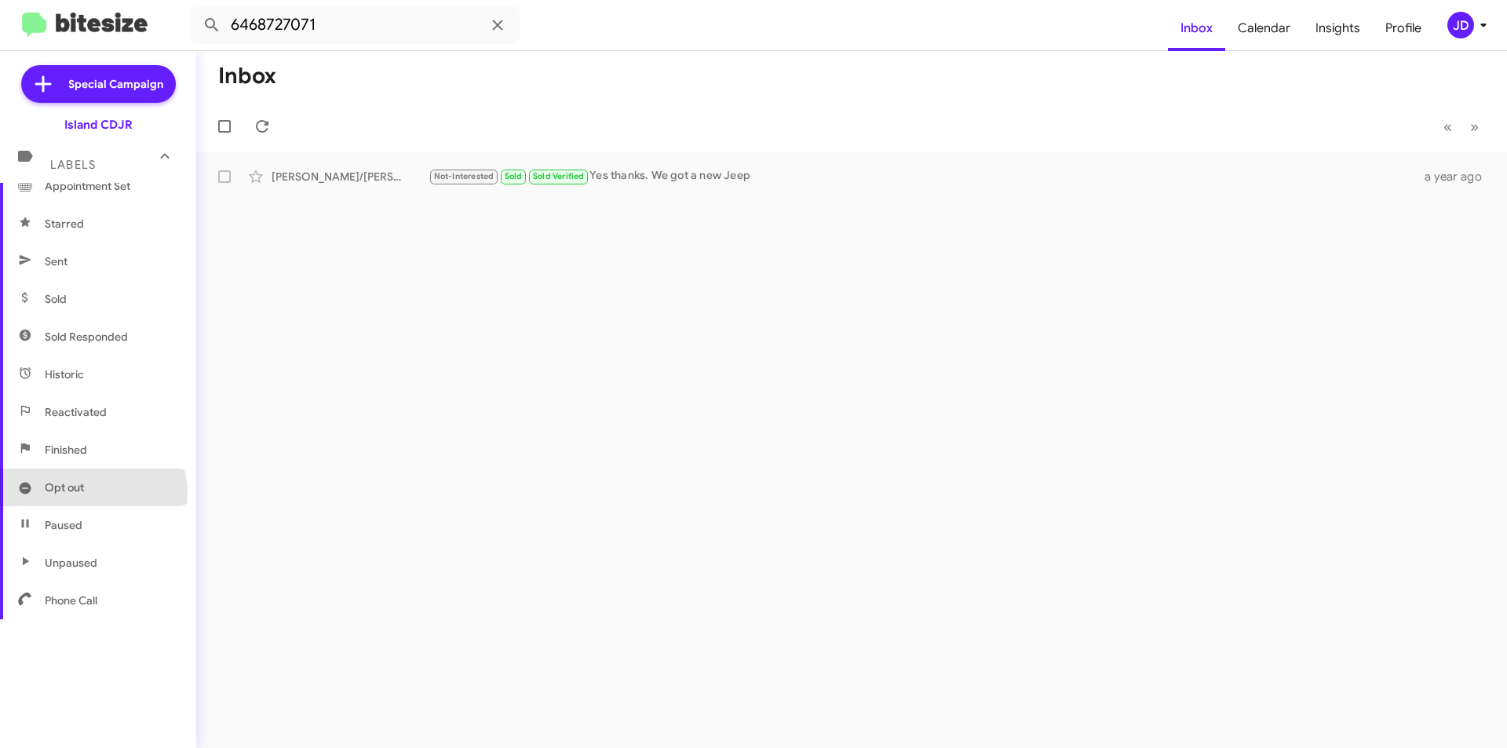
click at [82, 495] on span "Opt out" at bounding box center [64, 488] width 39 height 16
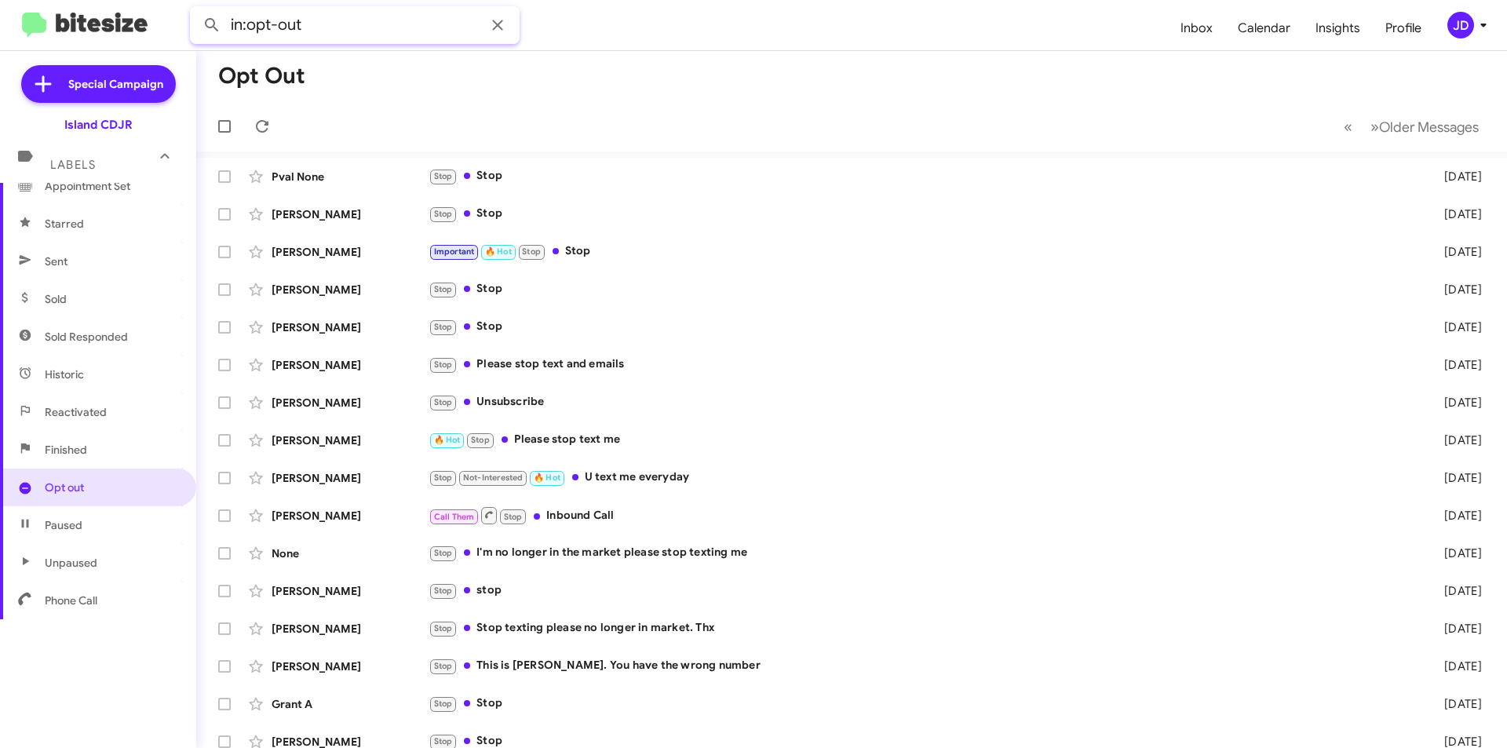
click at [423, 12] on input "in:opt-out" at bounding box center [355, 25] width 330 height 38
paste input "6468727071"
click at [196, 9] on button at bounding box center [211, 24] width 31 height 31
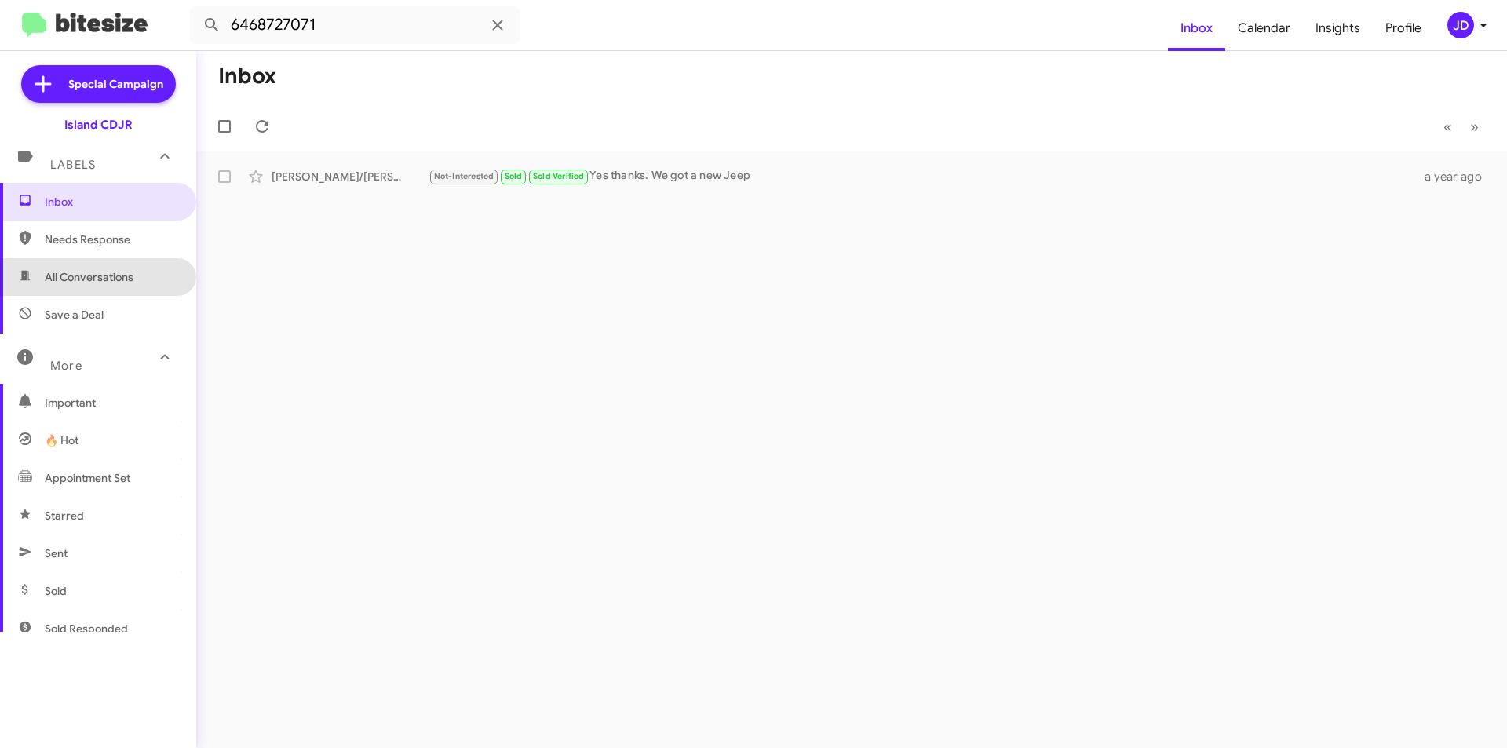
click at [111, 286] on span "All Conversations" at bounding box center [98, 277] width 196 height 38
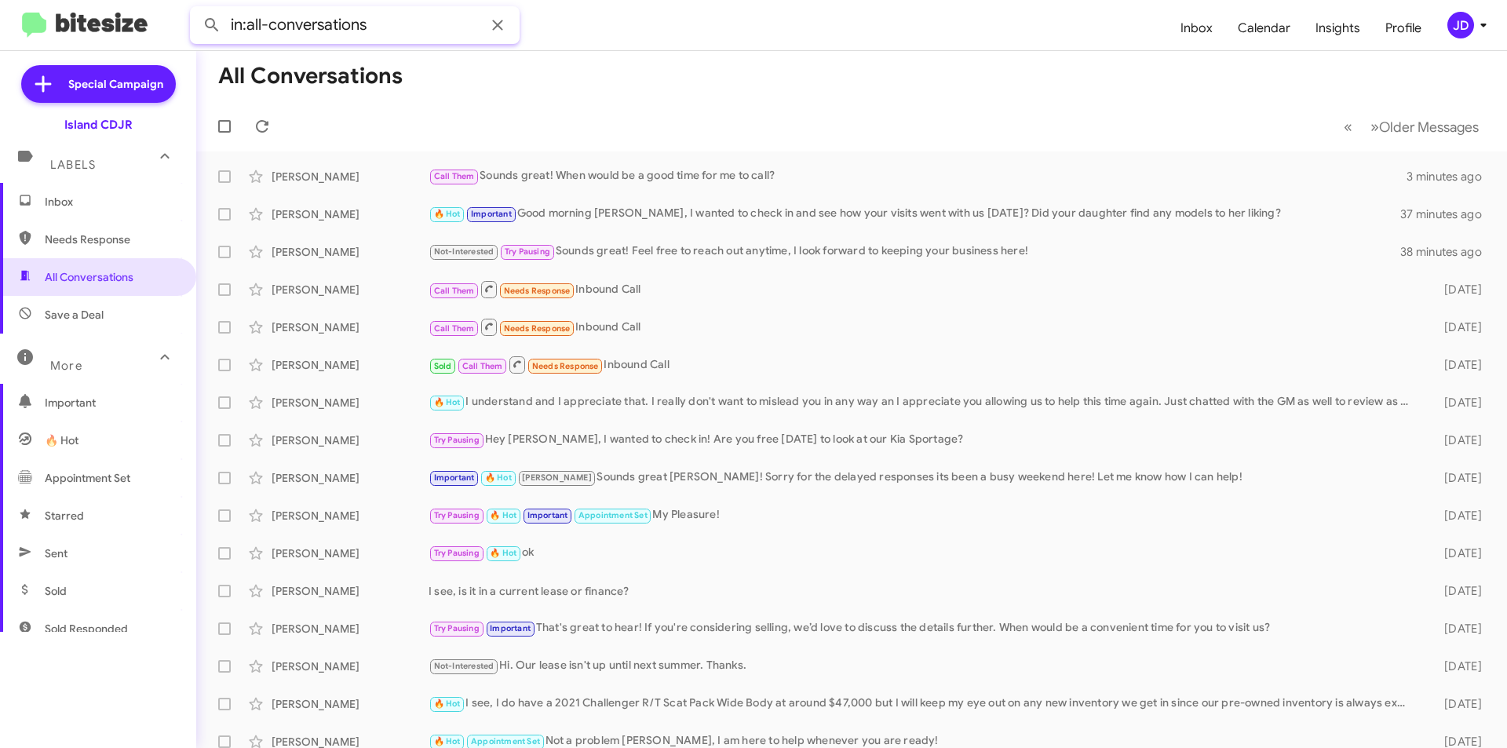
click at [414, 29] on input "in:all-conversations" at bounding box center [355, 25] width 330 height 38
click at [196, 9] on button at bounding box center [211, 24] width 31 height 31
type input "thomas picone"
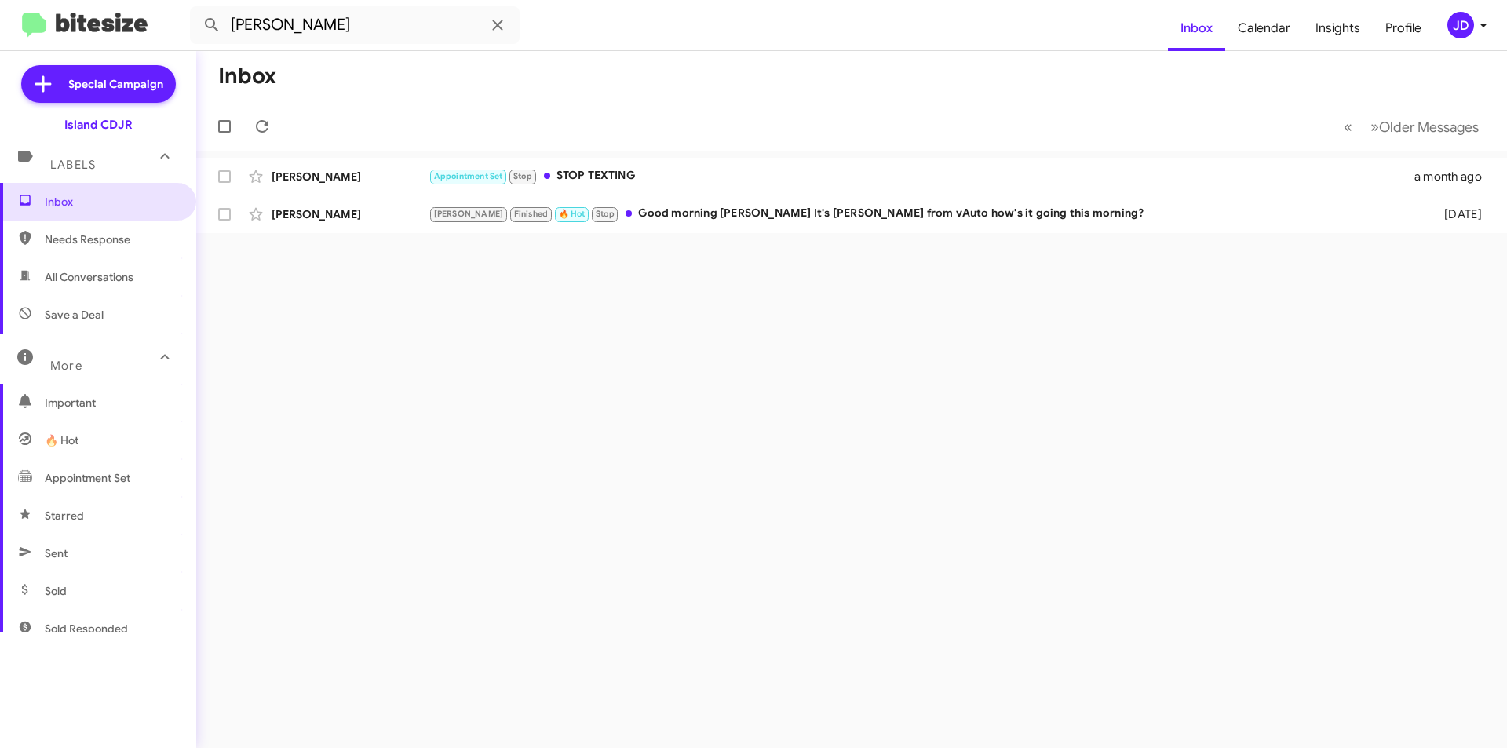
drag, startPoint x: 583, startPoint y: 132, endPoint x: 583, endPoint y: 97, distance: 35.3
click at [583, 97] on mat-toolbar "Inbox « Previous » Next Older Messages" at bounding box center [851, 101] width 1311 height 100
click at [1481, 27] on icon at bounding box center [1483, 25] width 19 height 19
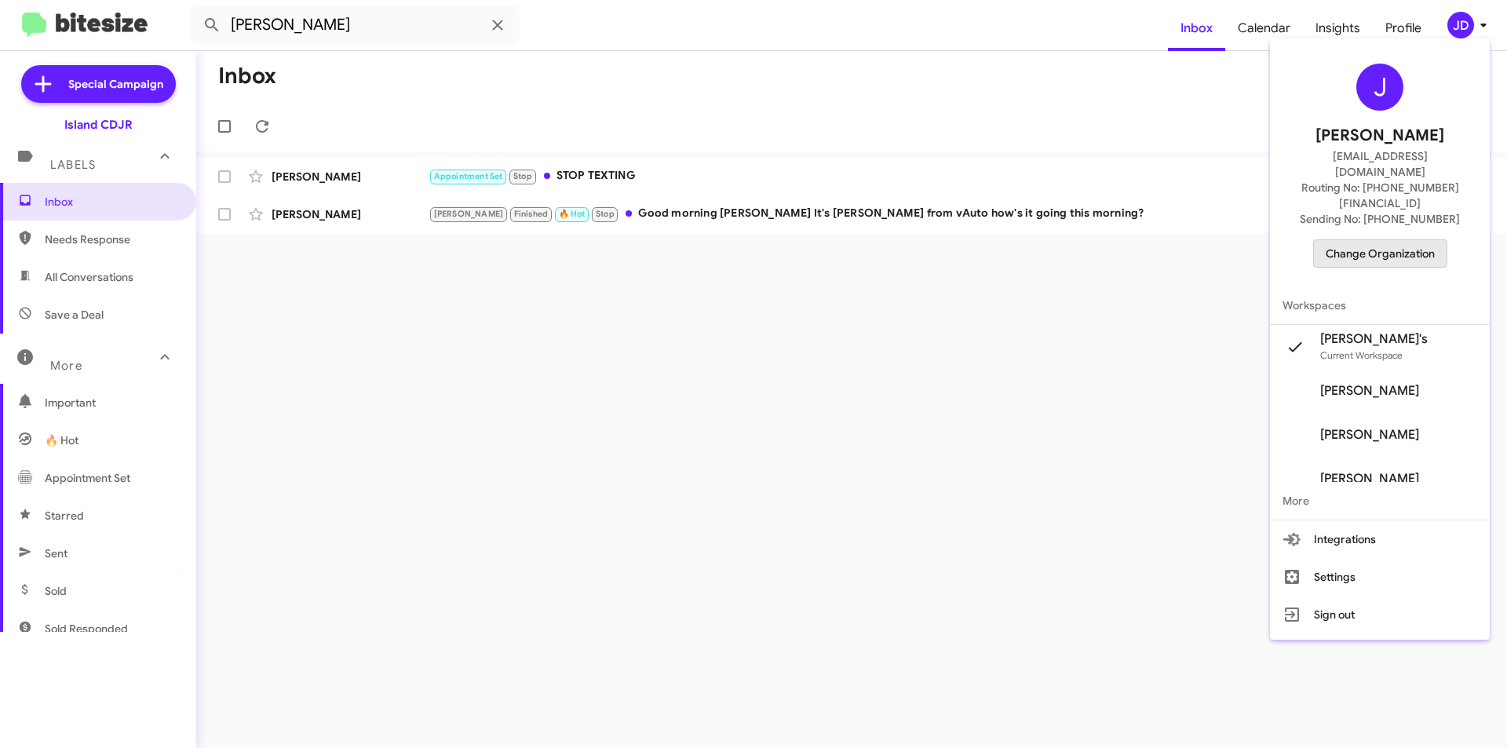
click at [1380, 240] on span "Change Organization" at bounding box center [1380, 253] width 109 height 27
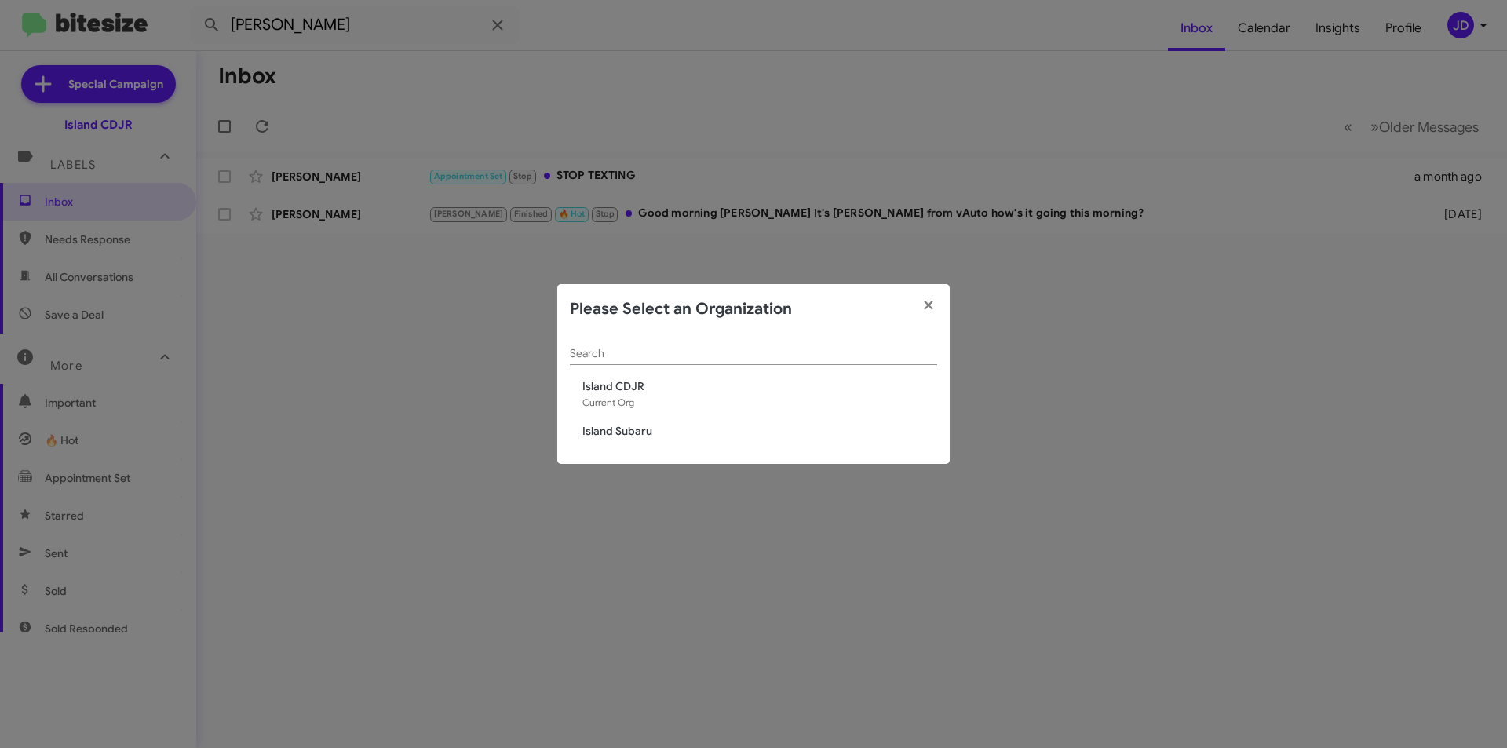
click at [643, 430] on span "Island Subaru" at bounding box center [759, 431] width 355 height 16
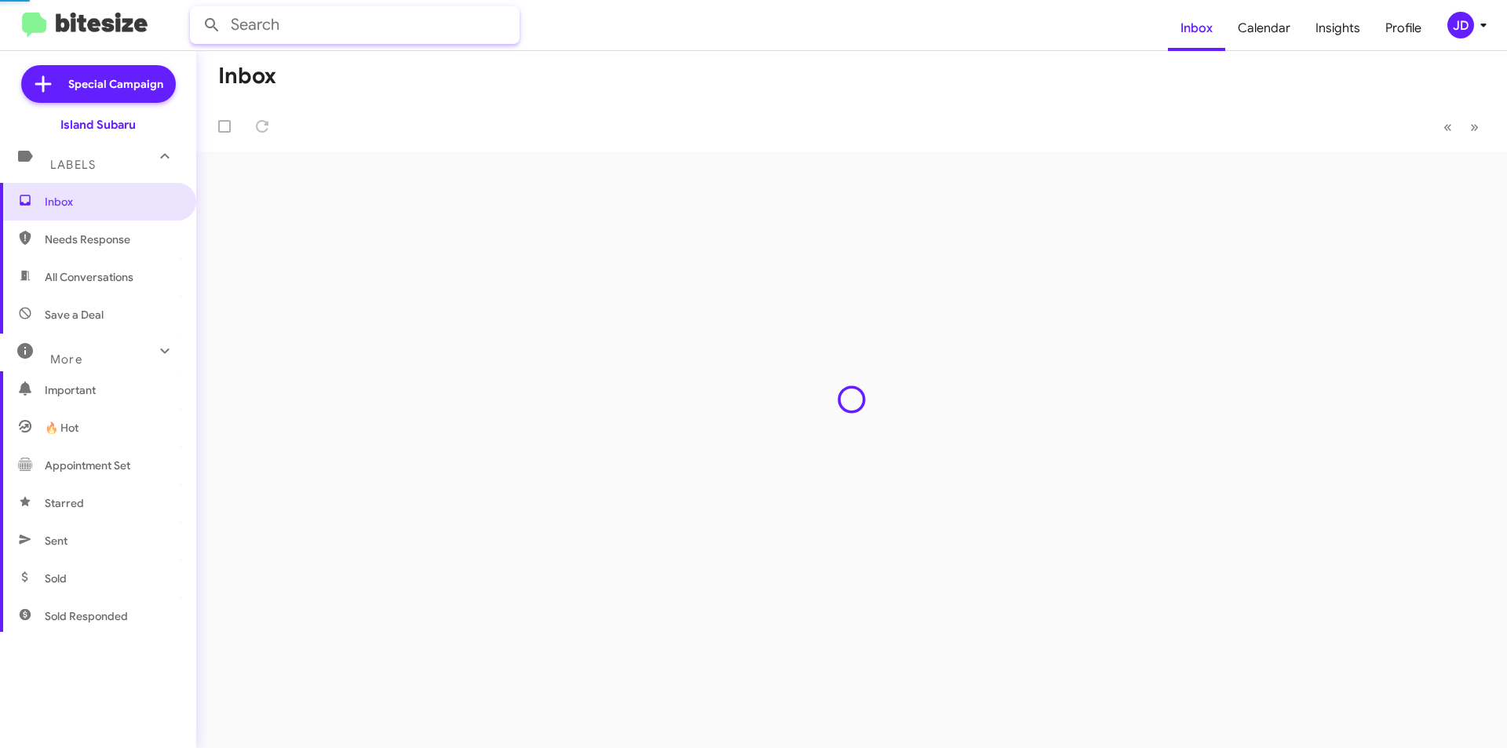
click at [312, 28] on input "text" at bounding box center [355, 25] width 330 height 38
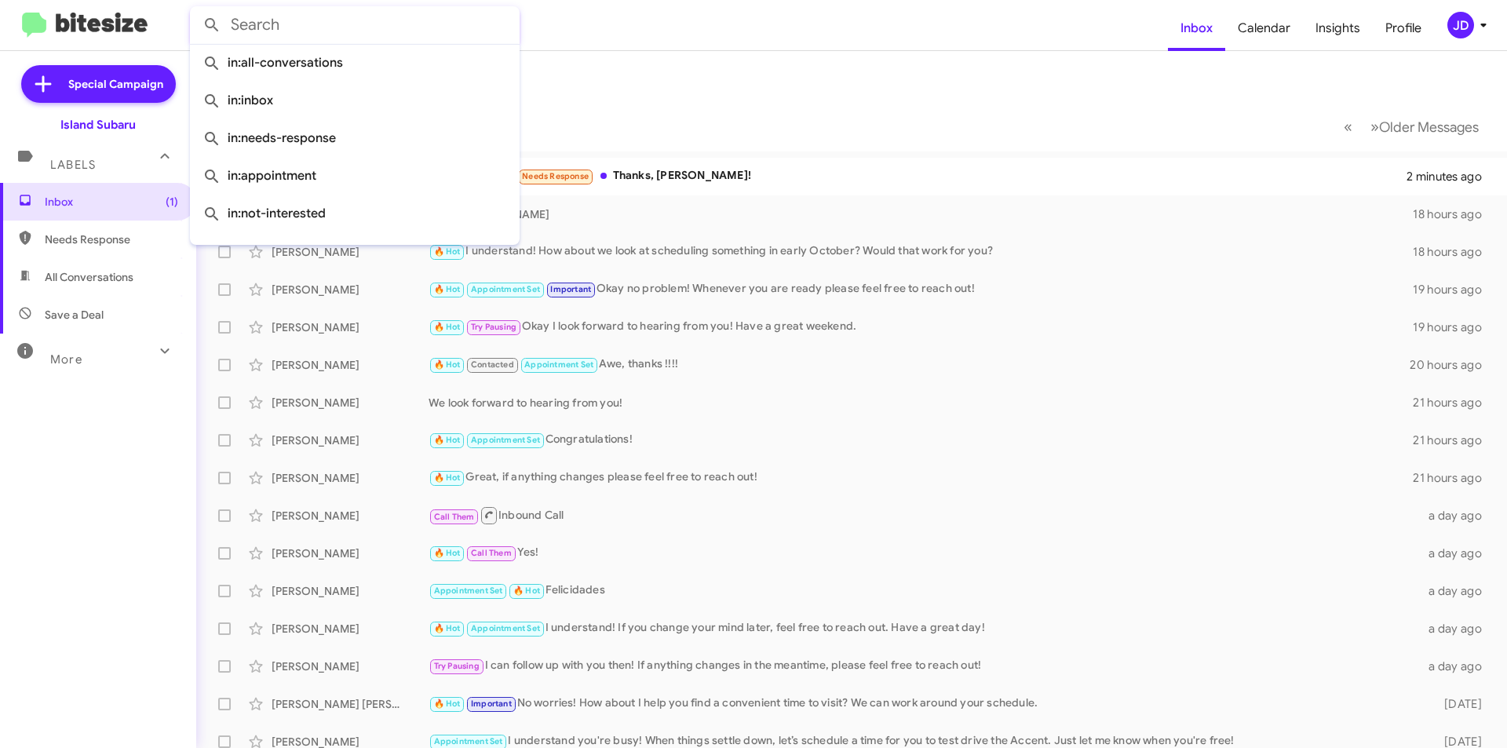
click at [359, 27] on input "text" at bounding box center [355, 25] width 330 height 38
click at [338, 24] on input "text" at bounding box center [355, 25] width 330 height 38
paste input "6468727071"
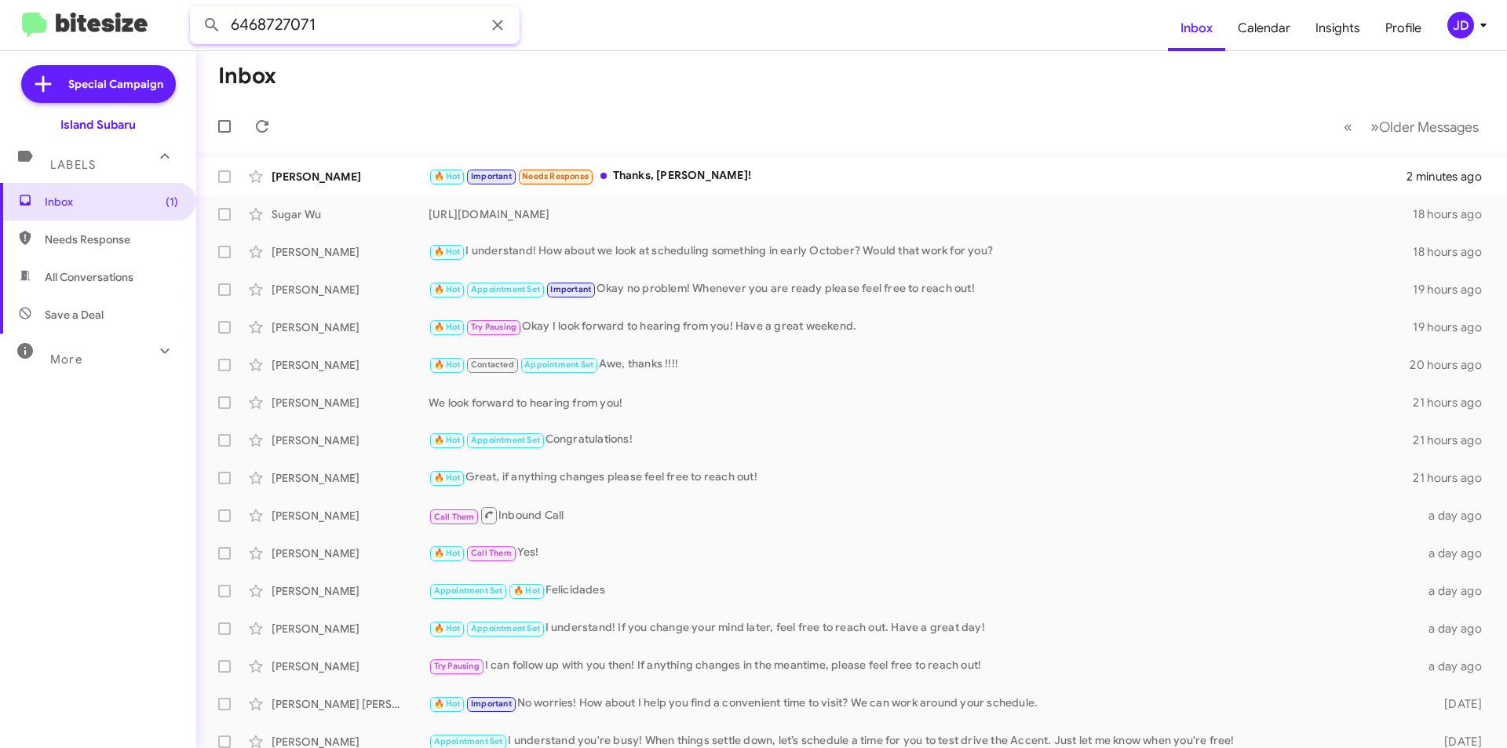
click at [196, 9] on button at bounding box center [211, 24] width 31 height 31
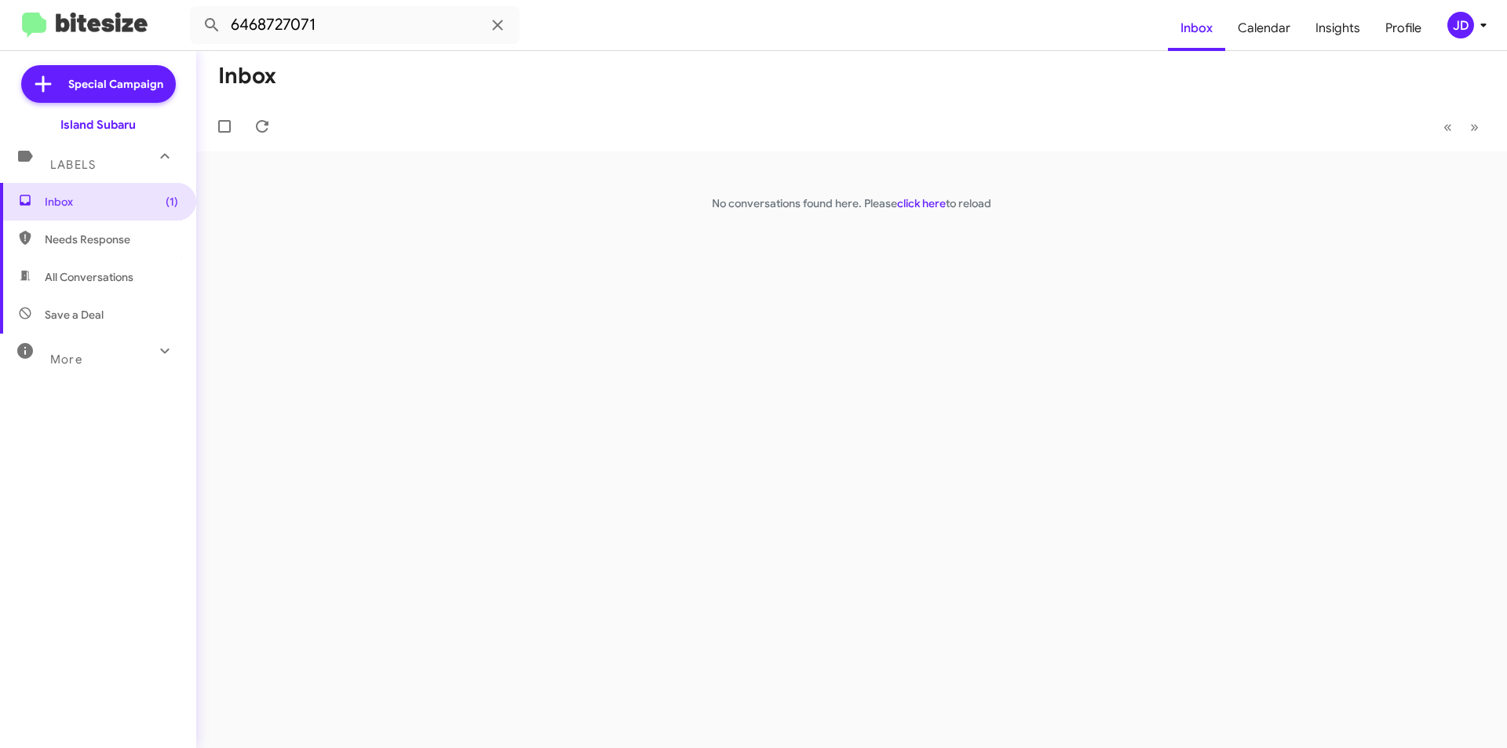
click at [131, 279] on span "All Conversations" at bounding box center [89, 277] width 89 height 16
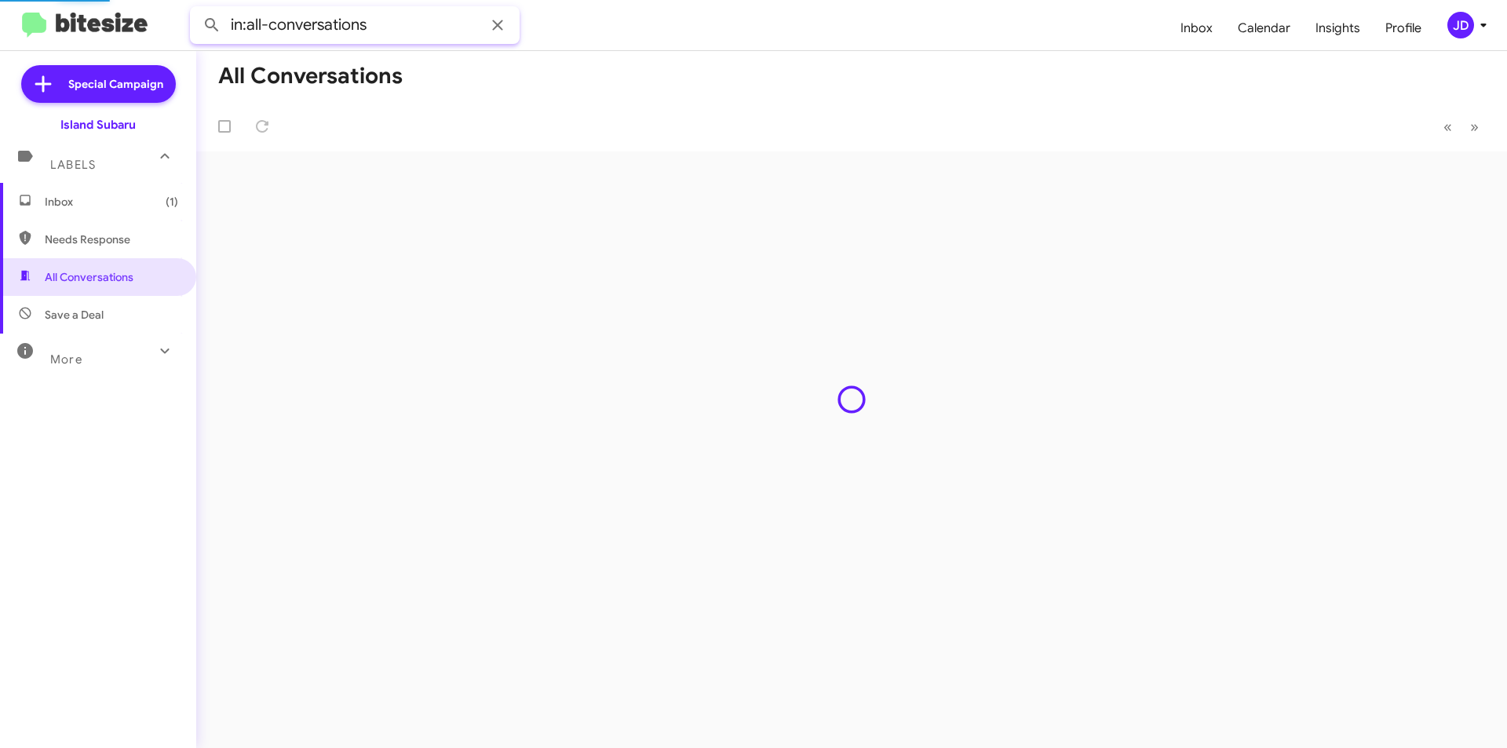
click at [279, 39] on input "in:all-conversations" at bounding box center [355, 25] width 330 height 38
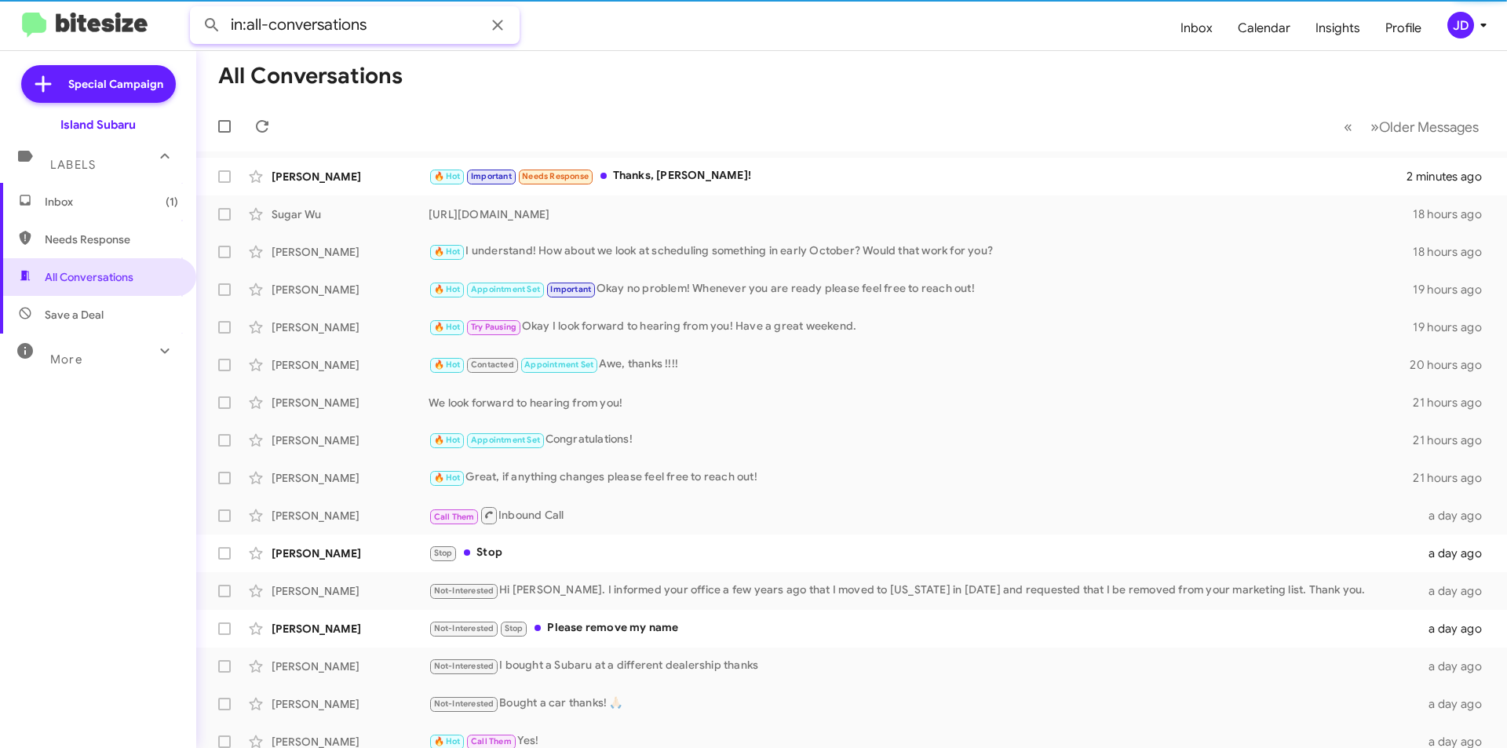
click at [279, 39] on input "in:all-conversations" at bounding box center [355, 25] width 330 height 38
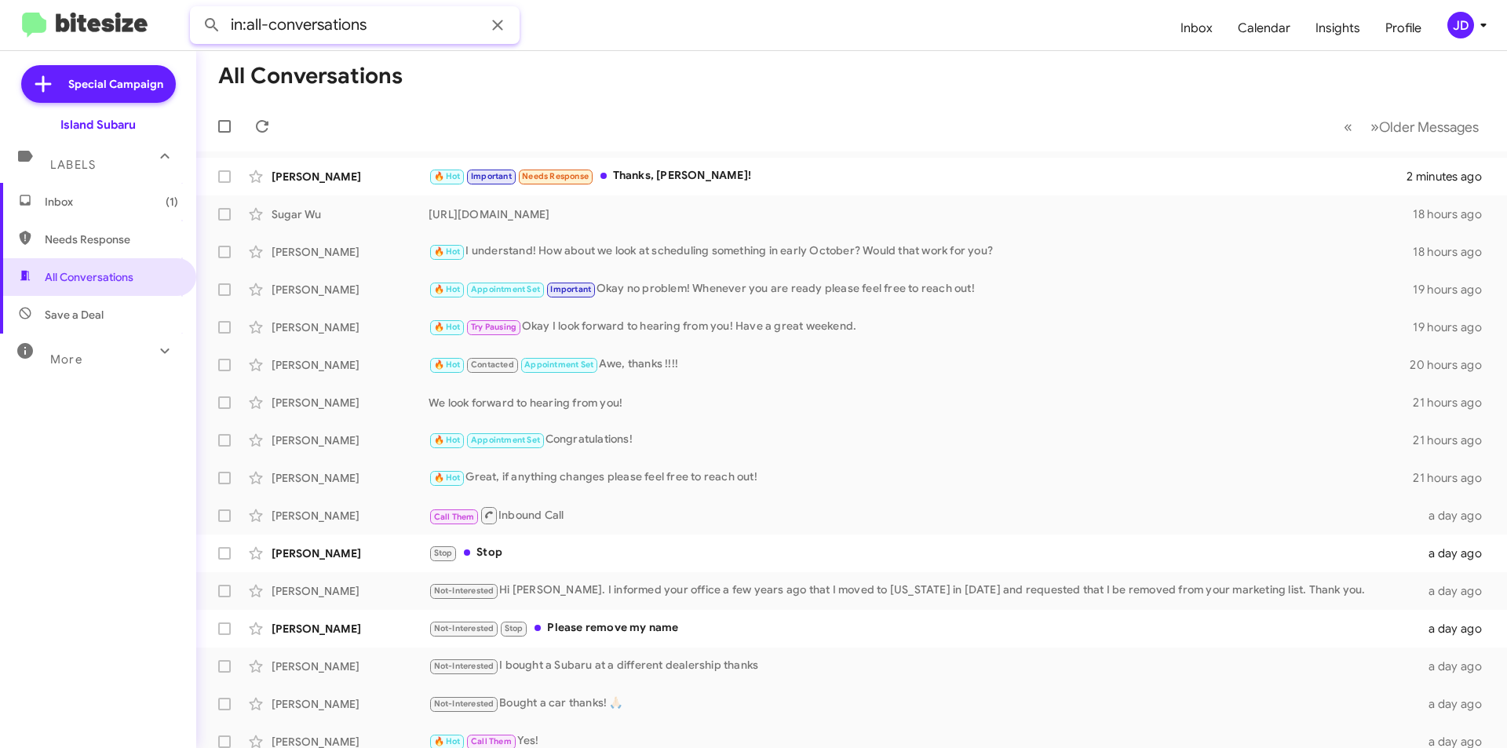
click at [279, 39] on input "in:all-conversations" at bounding box center [355, 25] width 330 height 38
paste input "6468727071"
click at [196, 9] on button at bounding box center [211, 24] width 31 height 31
type input "6468727071"
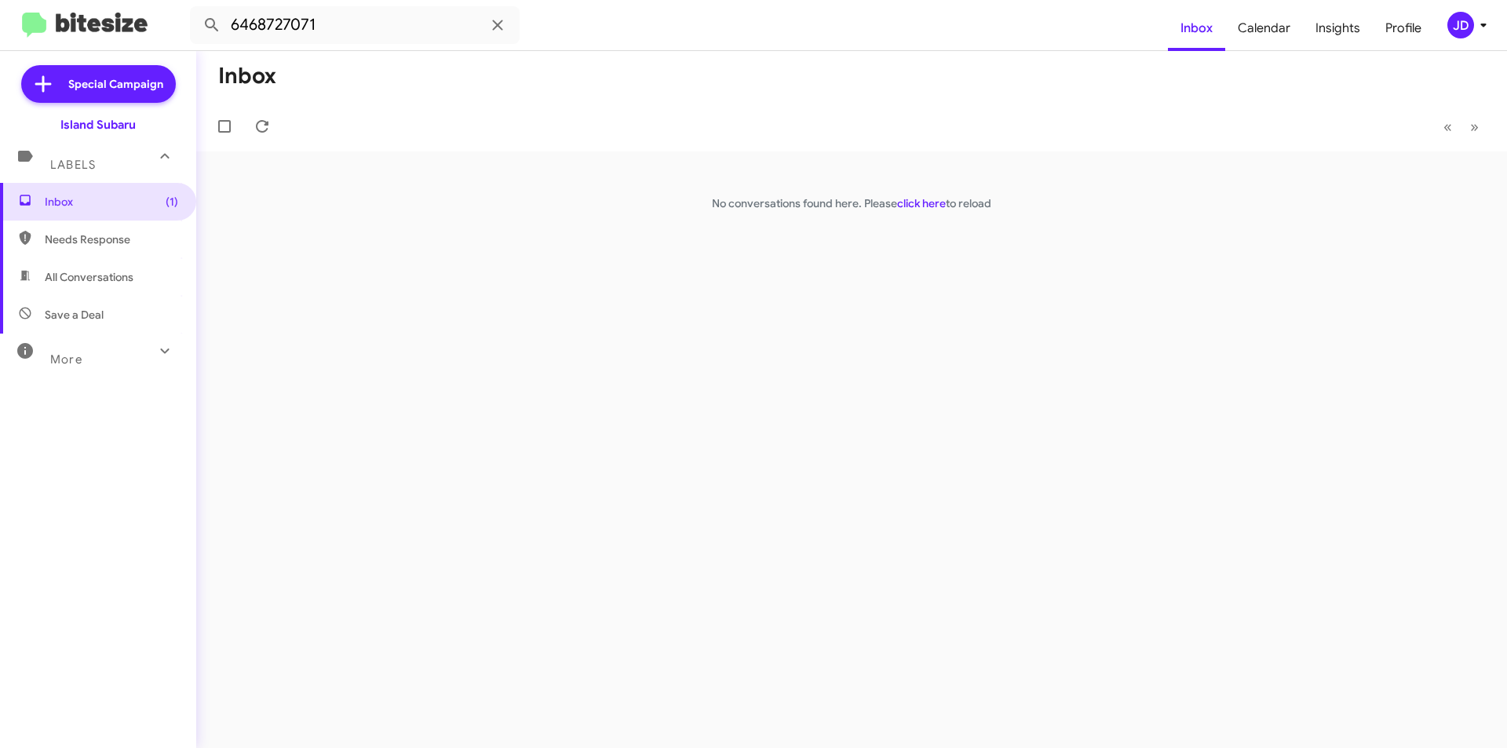
click at [1482, 33] on icon at bounding box center [1483, 25] width 19 height 19
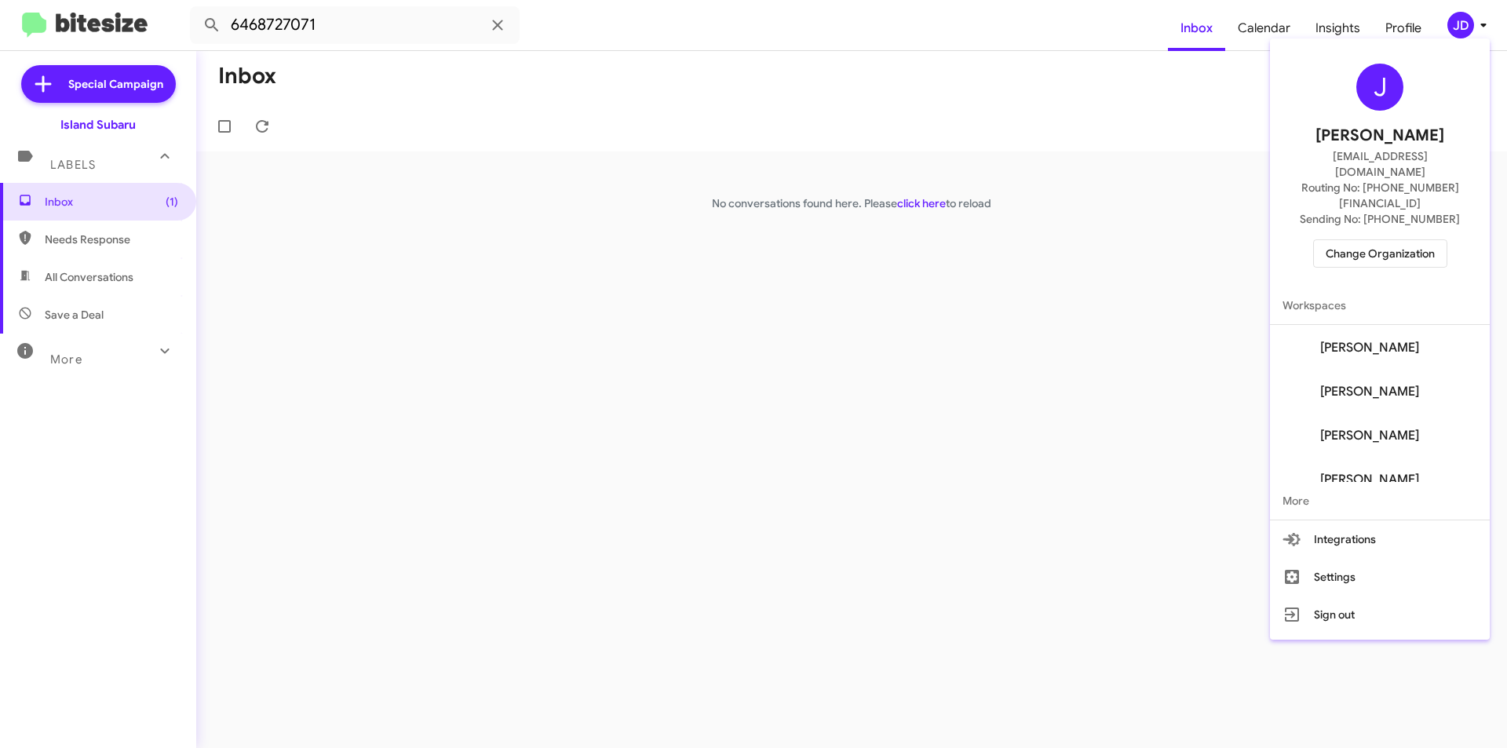
scroll to position [78, 0]
click at [1380, 240] on span "Change Organization" at bounding box center [1380, 253] width 109 height 27
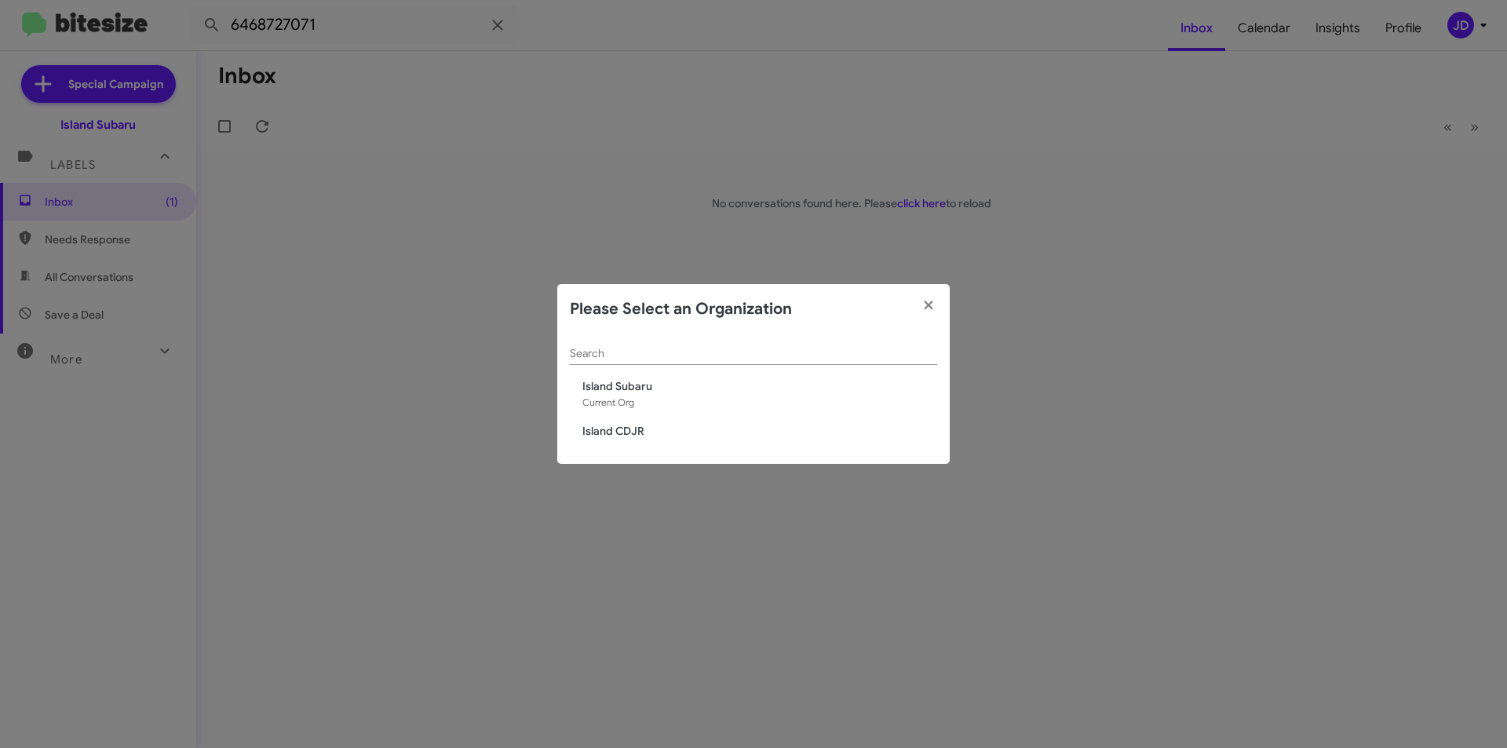
click at [654, 431] on span "Island CDJR" at bounding box center [759, 431] width 355 height 16
